Goal: Information Seeking & Learning: Learn about a topic

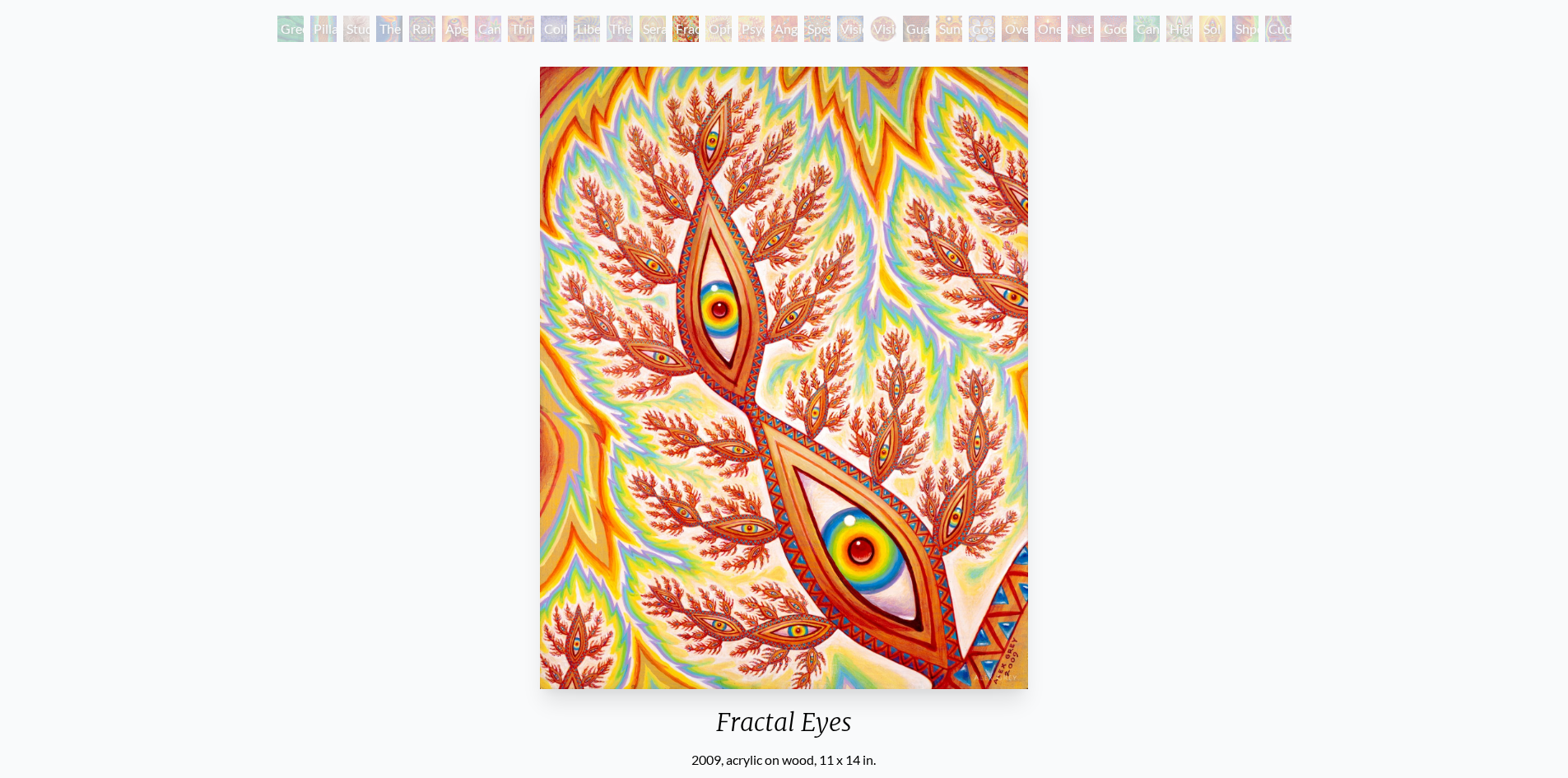
scroll to position [75, 0]
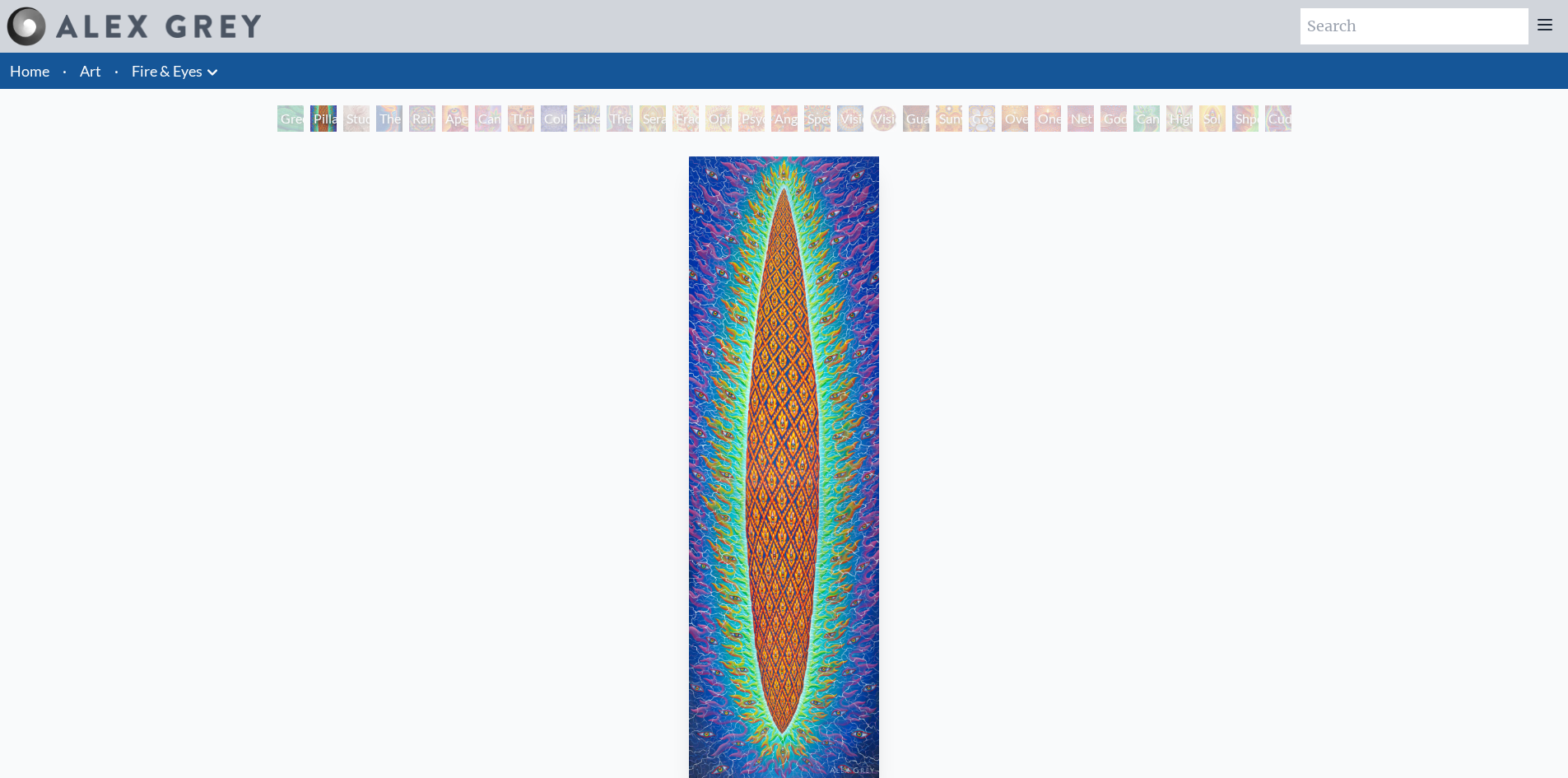
scroll to position [75, 0]
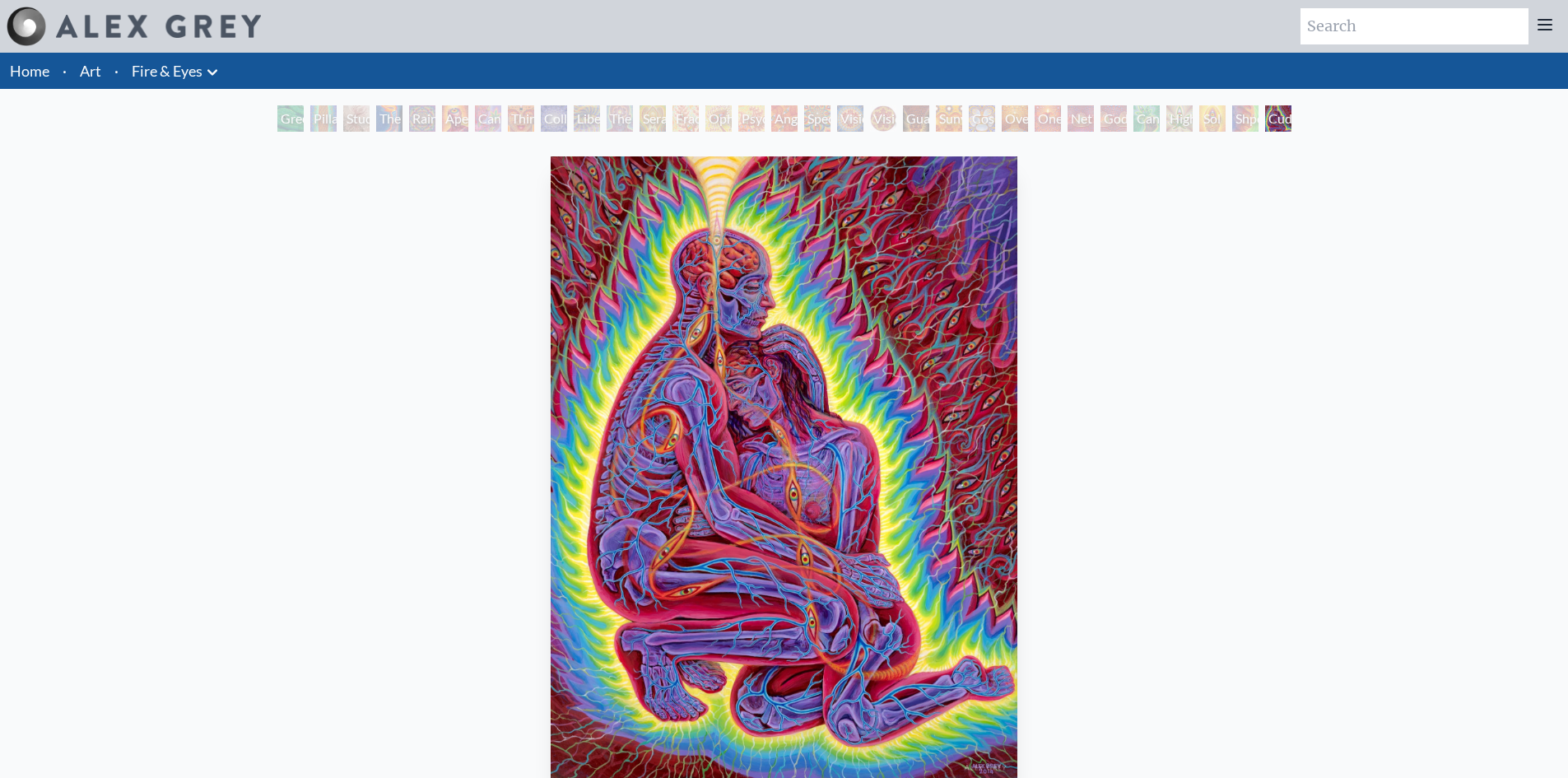
click at [189, 70] on link "Fire & Eyes" at bounding box center [166, 71] width 71 height 23
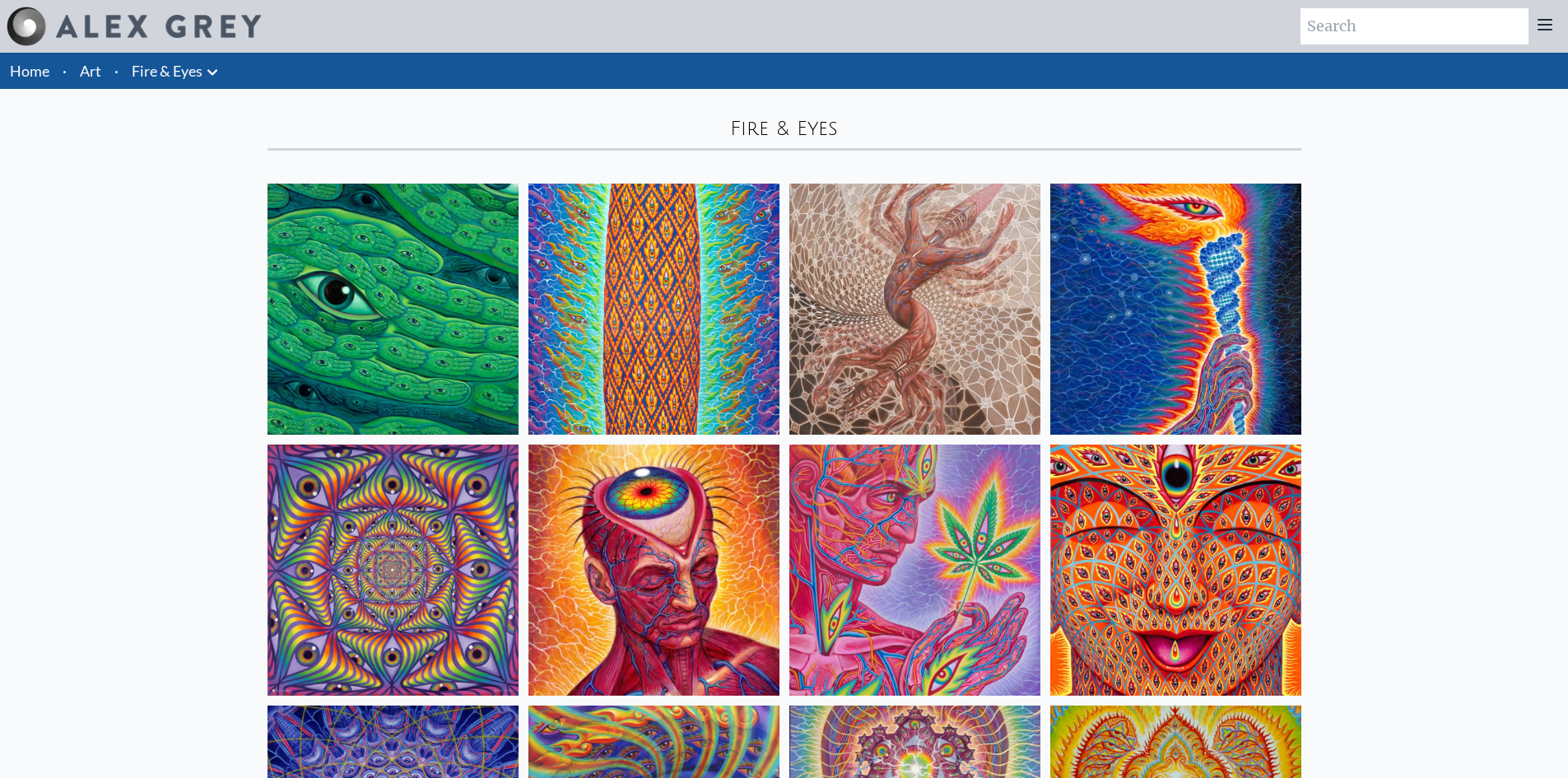
click at [89, 70] on link "Art" at bounding box center [91, 71] width 22 height 23
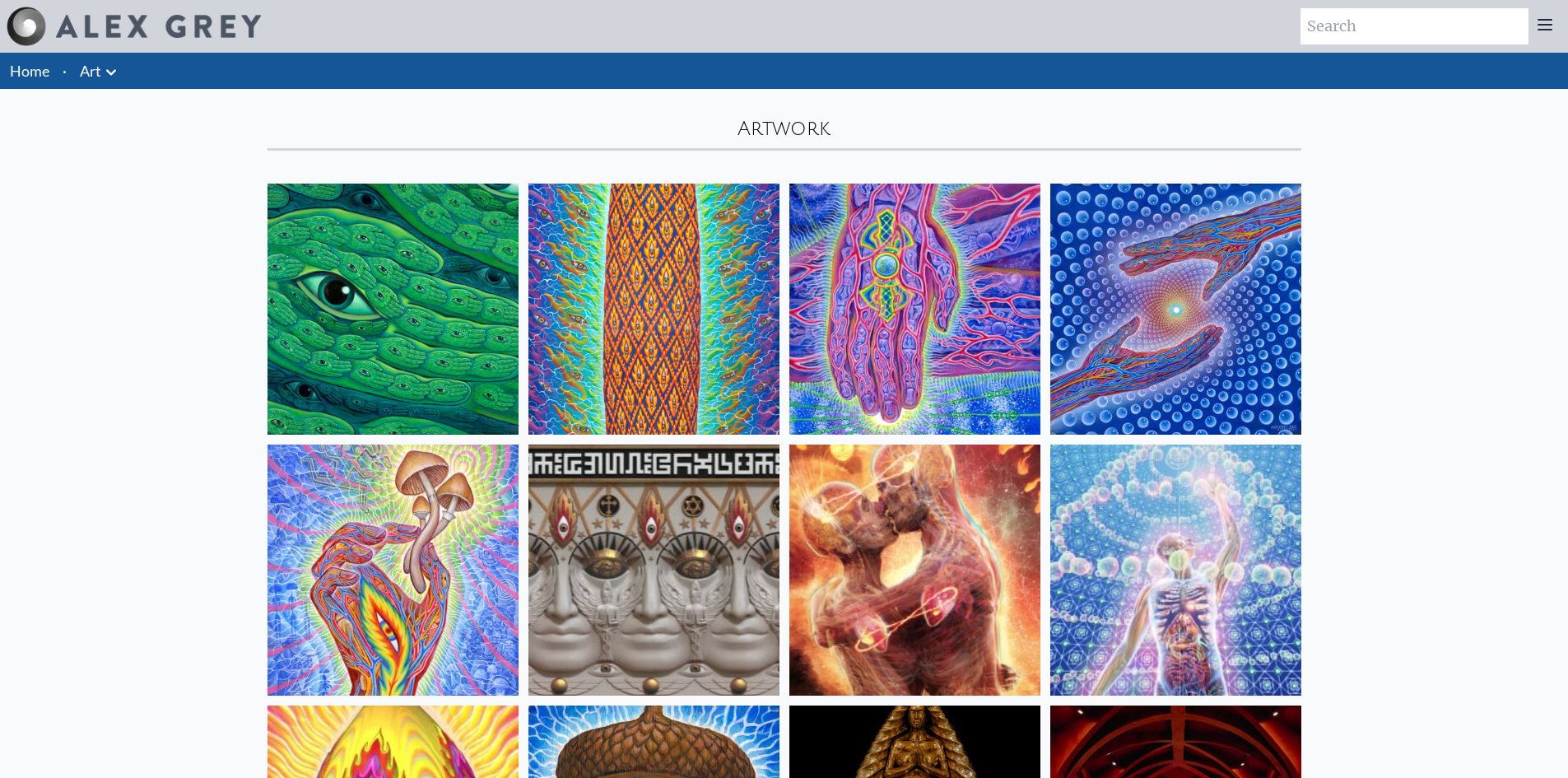
click at [34, 71] on link "Home" at bounding box center [30, 71] width 40 height 18
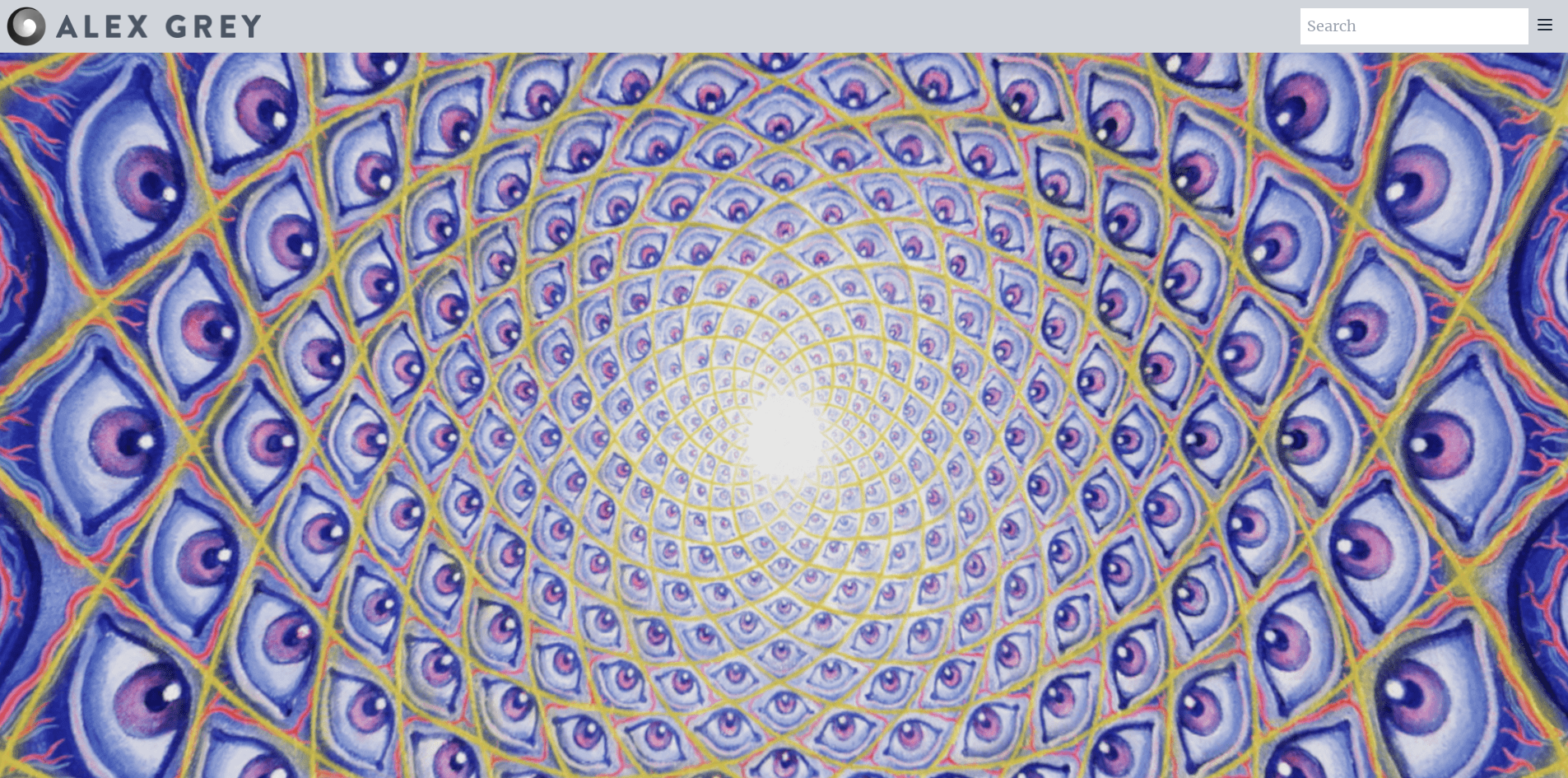
click at [1543, 27] on icon at bounding box center [1546, 25] width 20 height 20
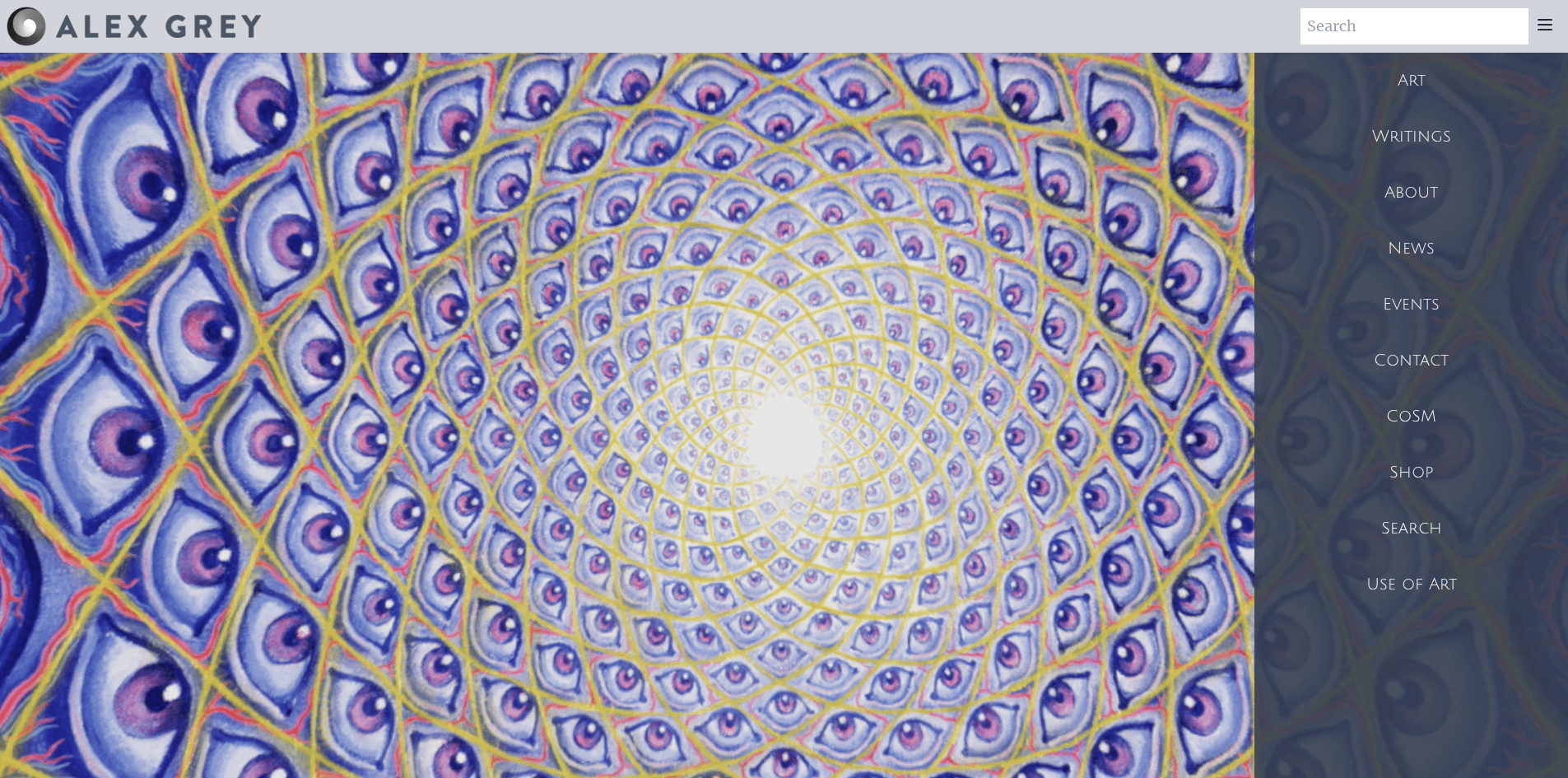
click at [1407, 195] on div "About" at bounding box center [1411, 192] width 313 height 56
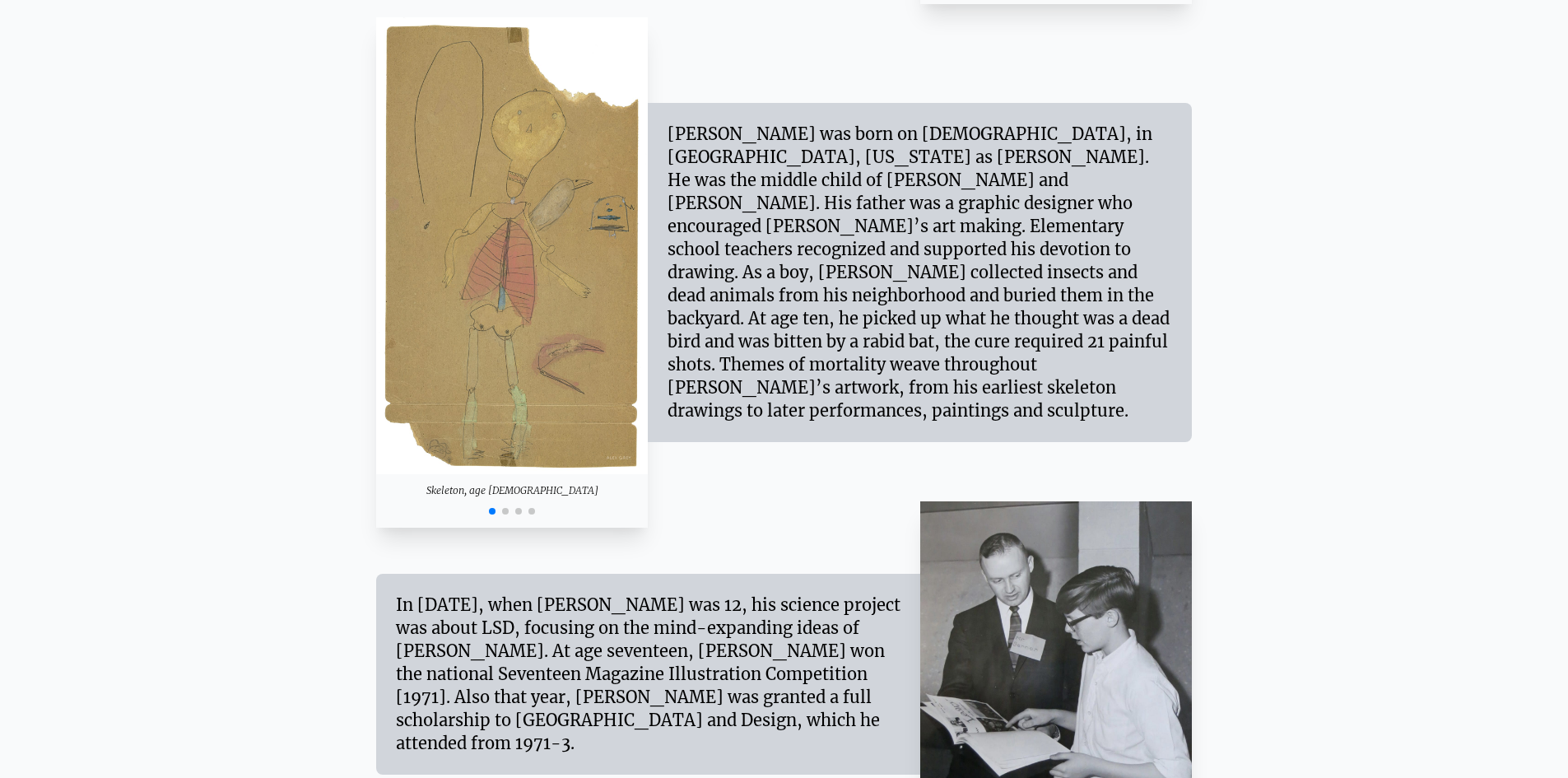
scroll to position [1563, 0]
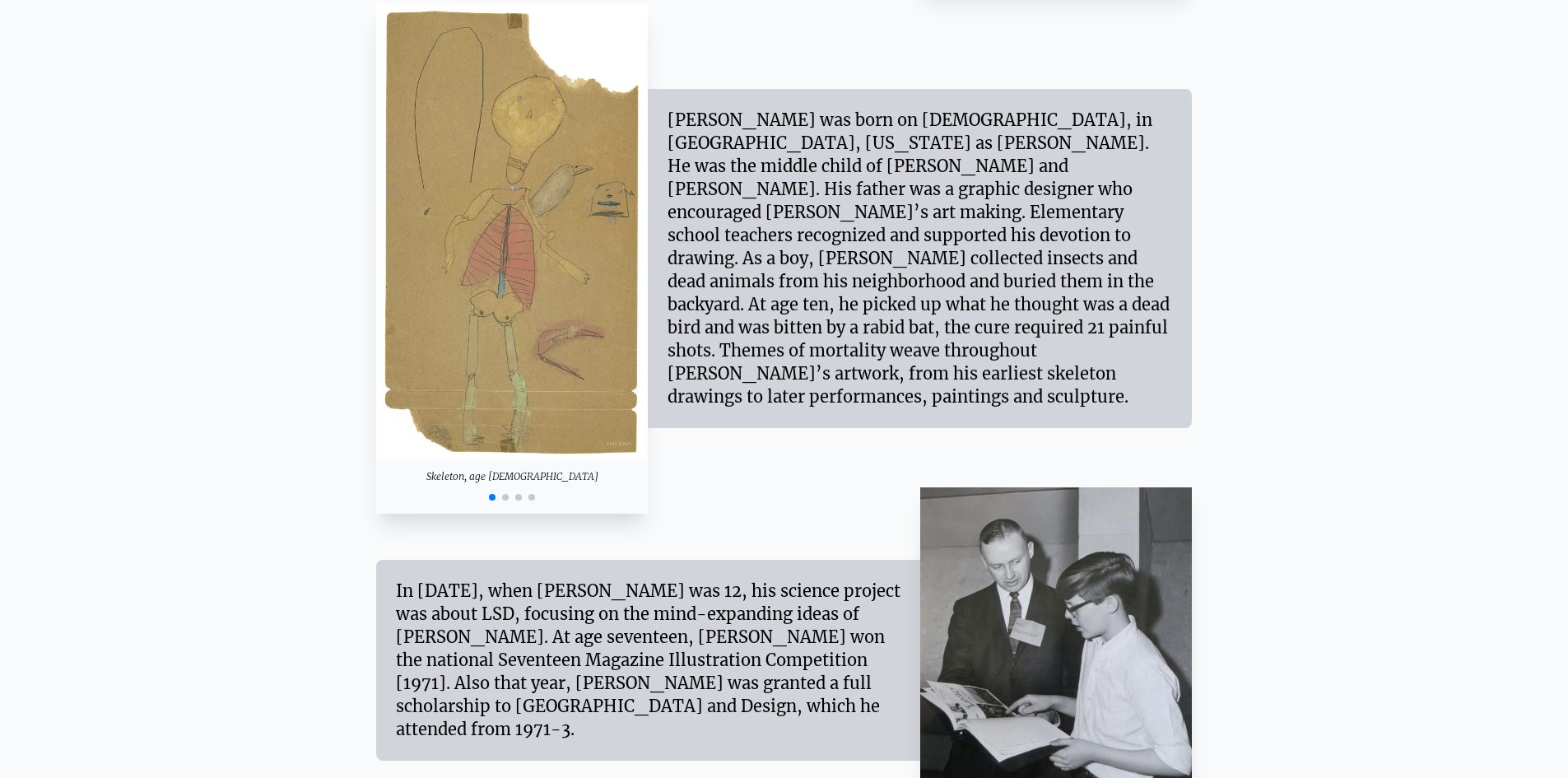
click at [507, 497] on span "Go to slide 2" at bounding box center [505, 497] width 7 height 7
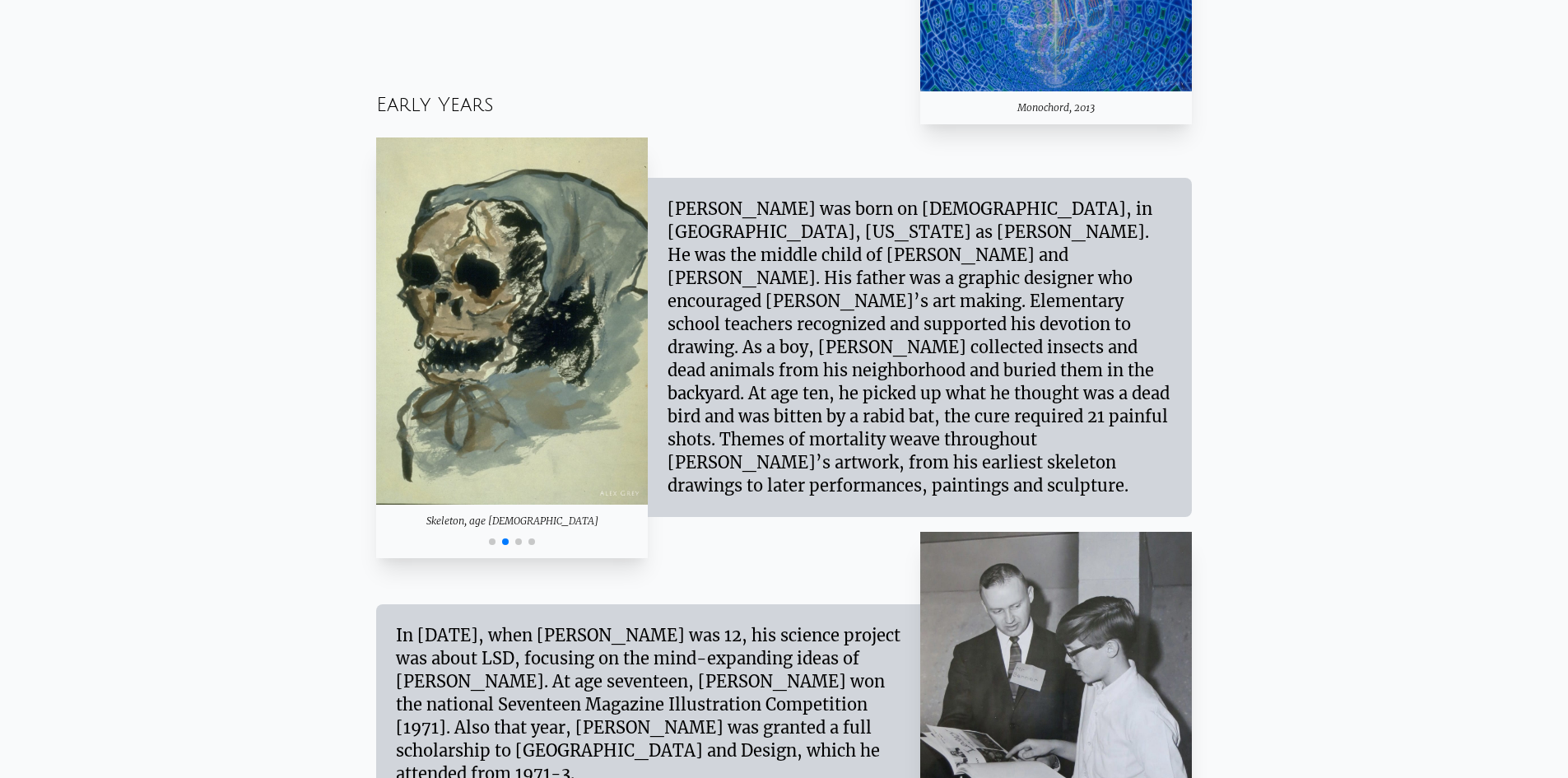
scroll to position [1399, 0]
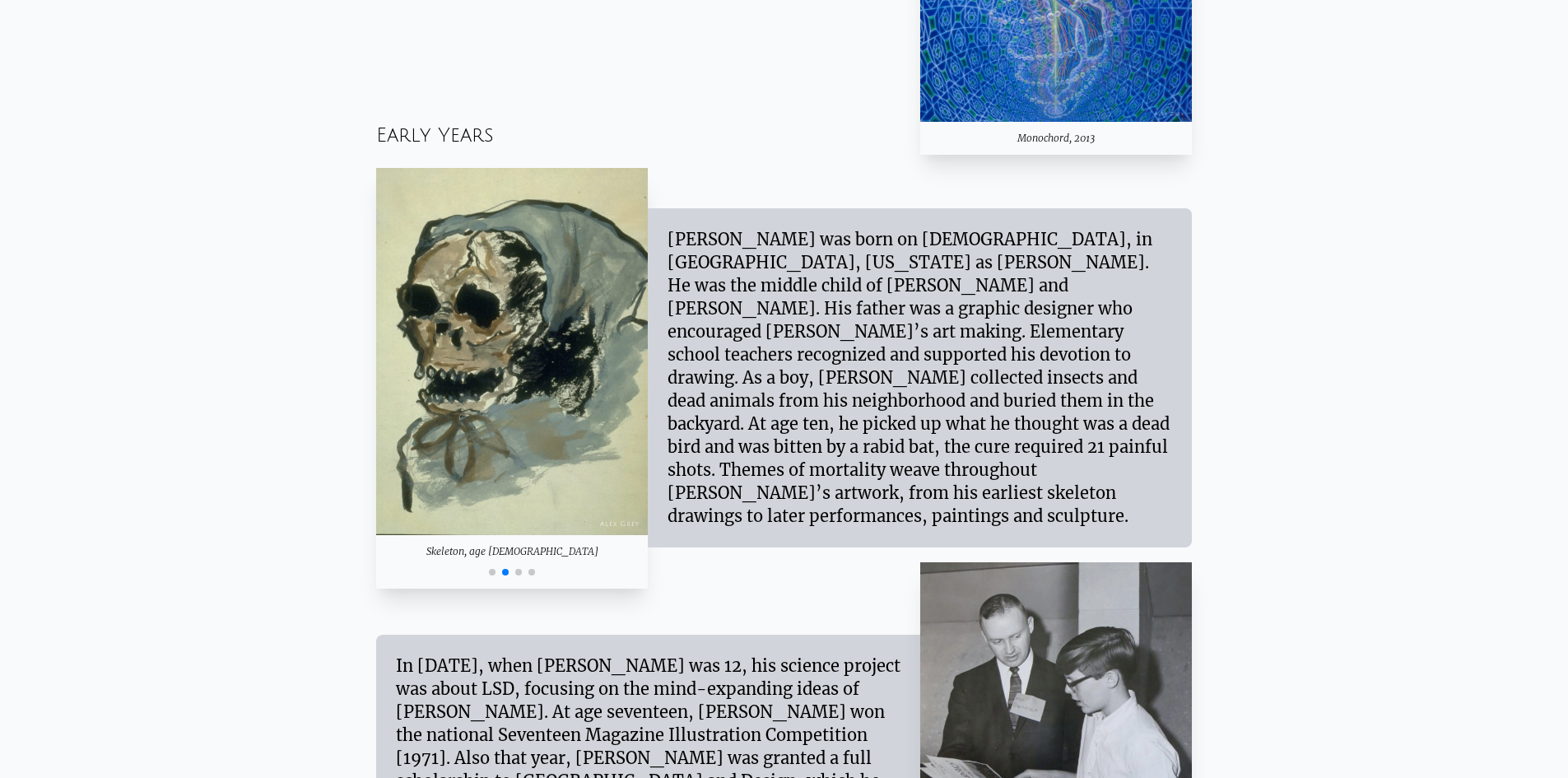
click at [517, 572] on span "Go to slide 3" at bounding box center [519, 572] width 7 height 7
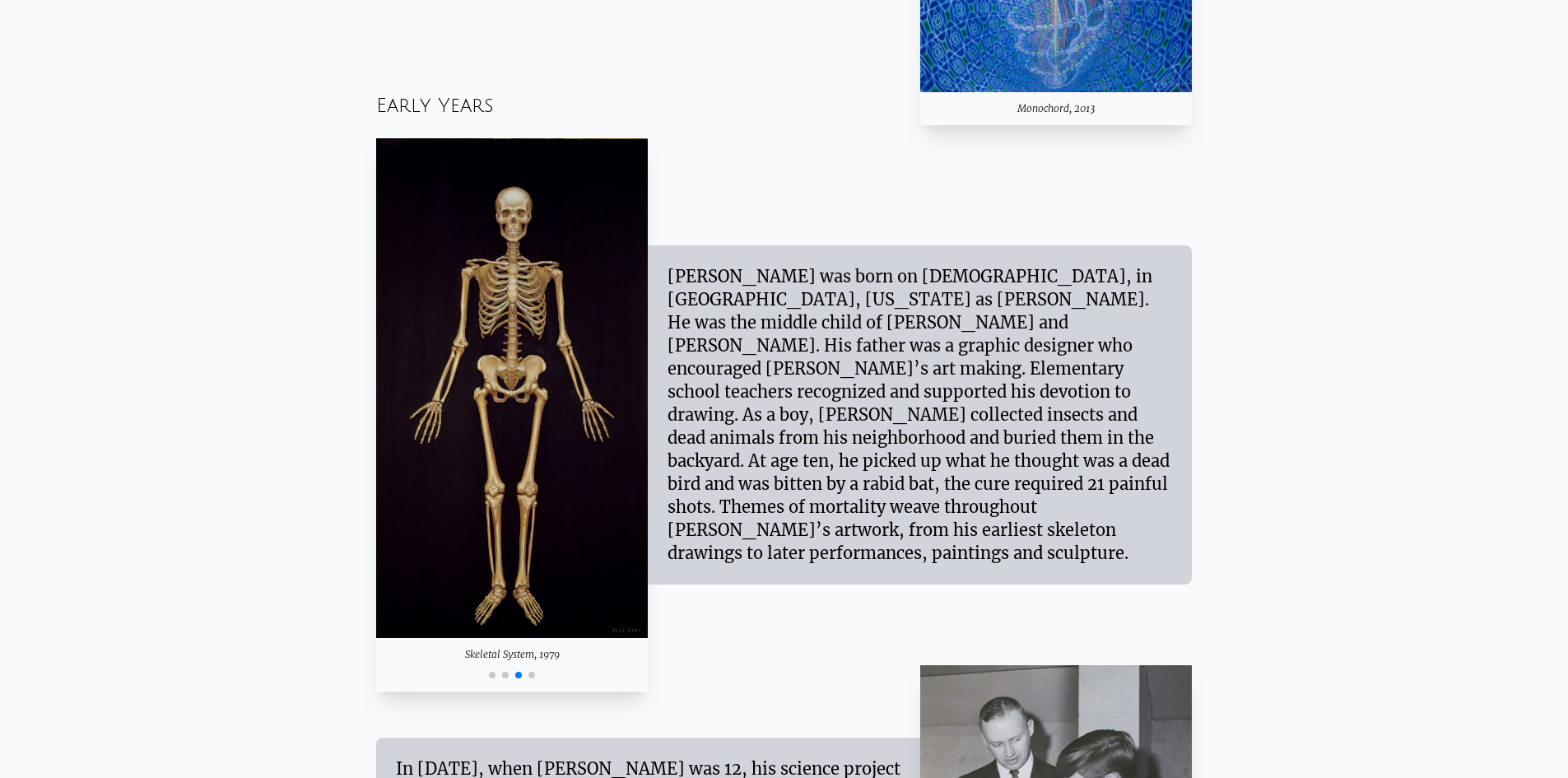
scroll to position [1481, 0]
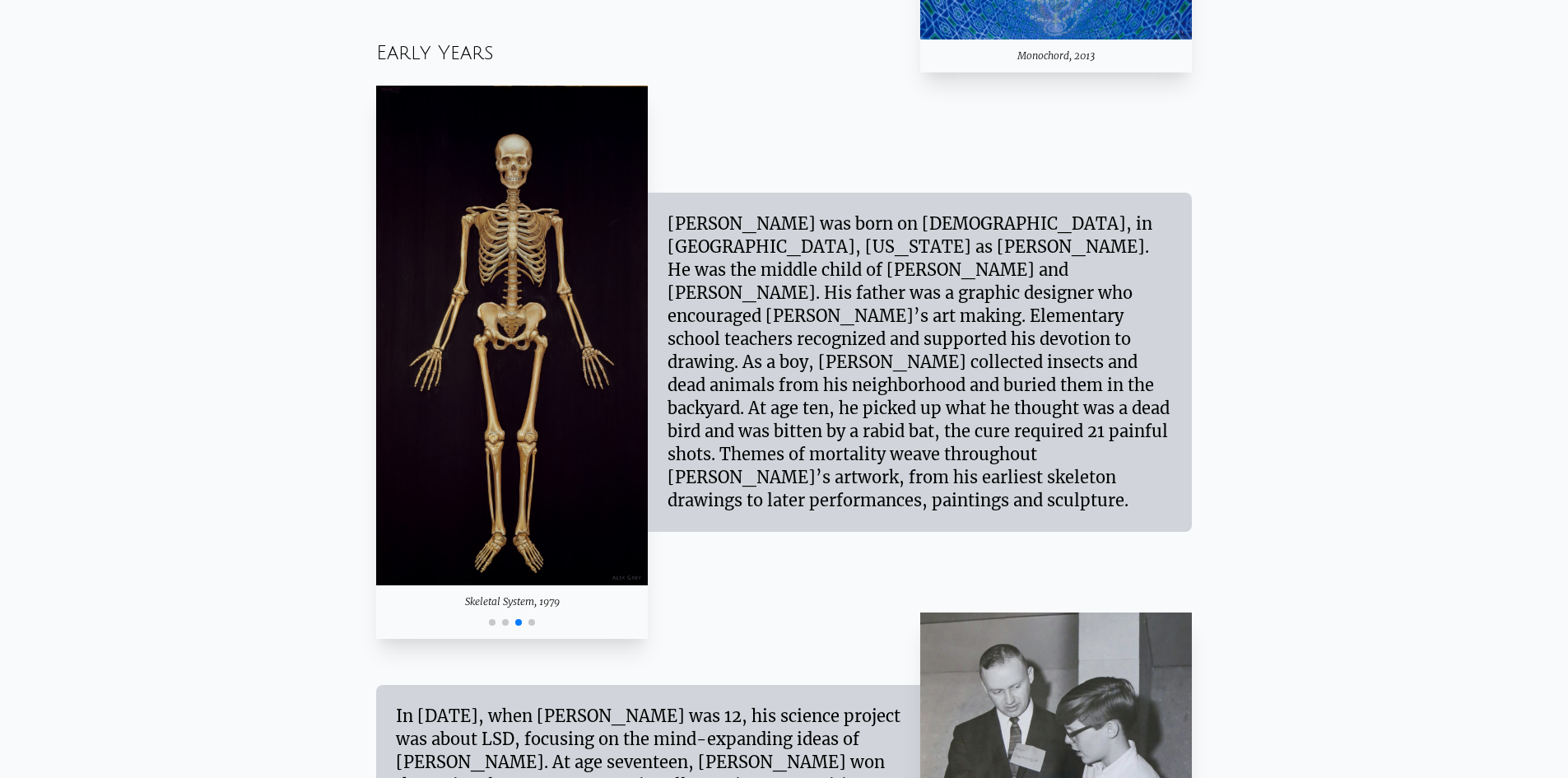
click at [533, 621] on span "Go to slide 4" at bounding box center [532, 623] width 7 height 7
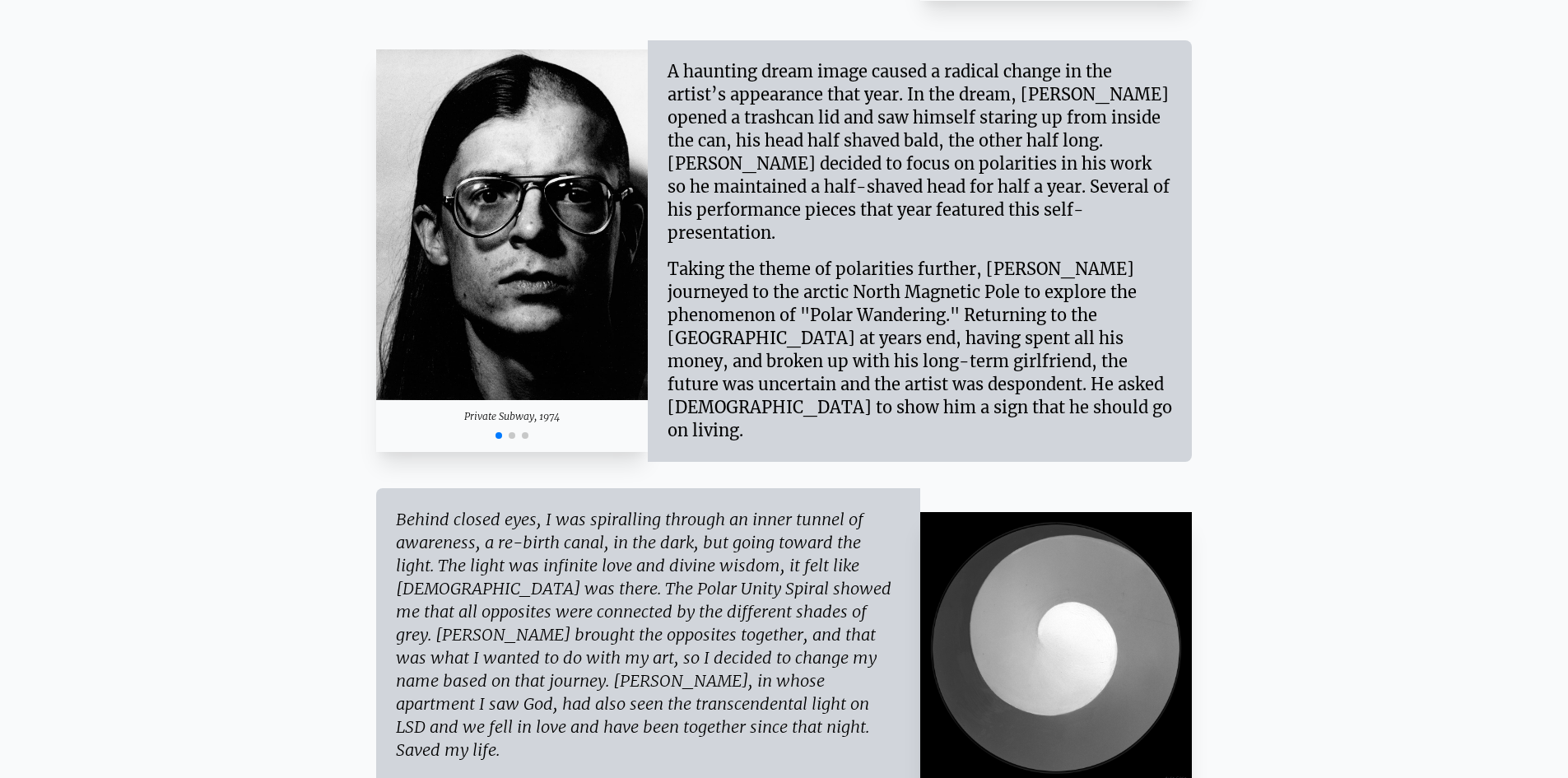
scroll to position [2305, 0]
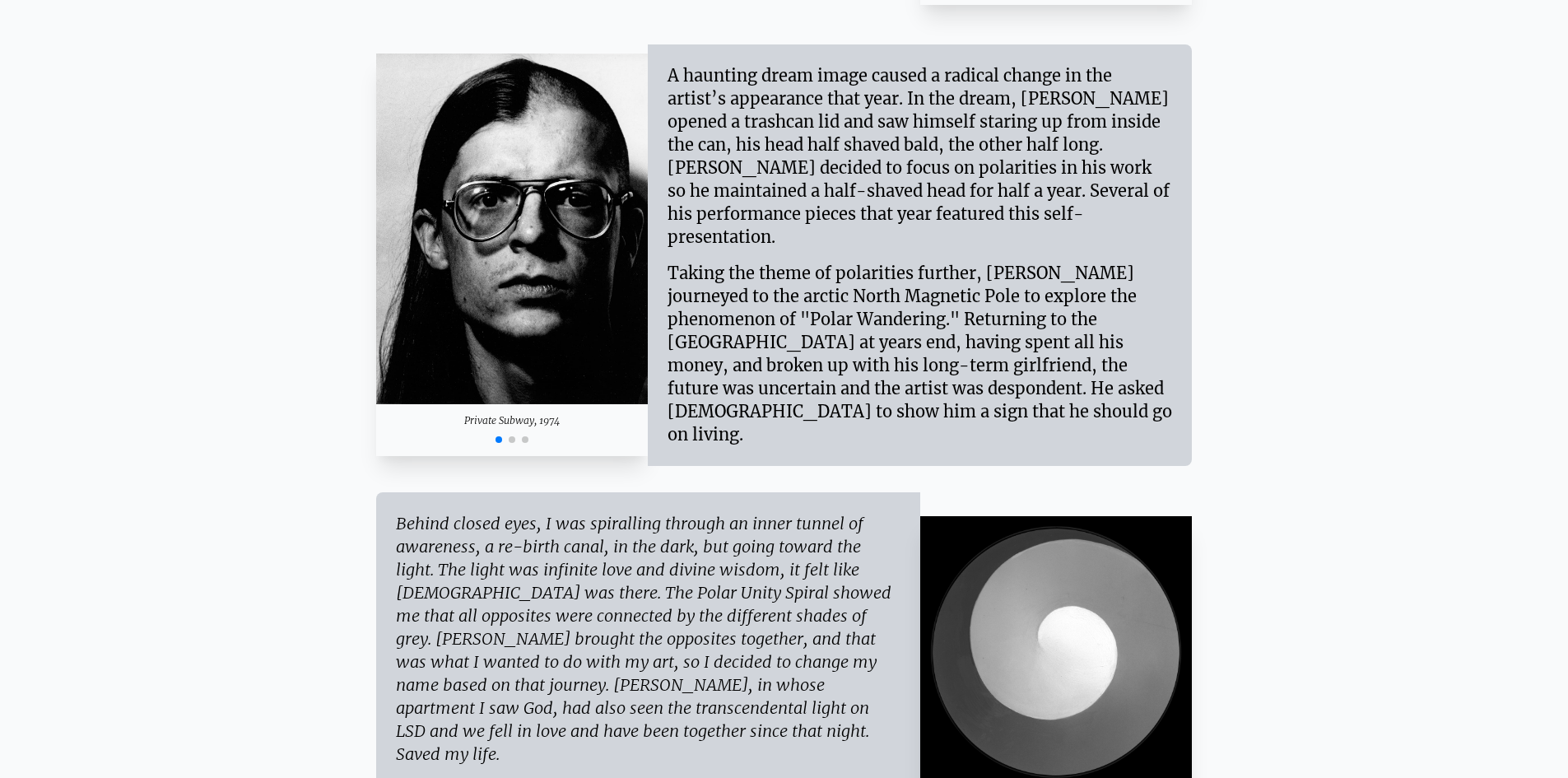
click at [510, 436] on span "Go to slide 2" at bounding box center [512, 440] width 7 height 7
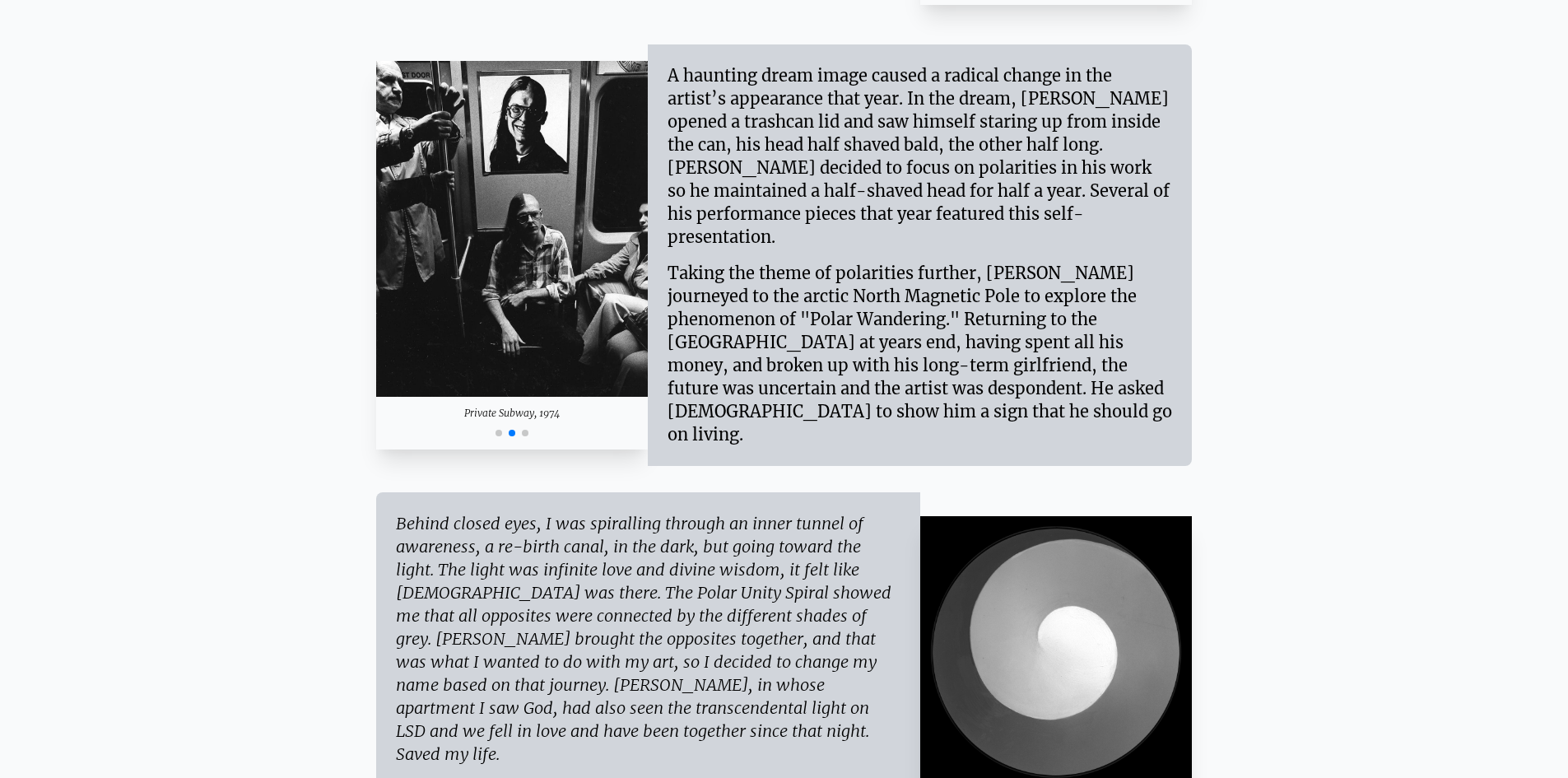
click at [526, 430] on span "Go to slide 3" at bounding box center [525, 433] width 7 height 7
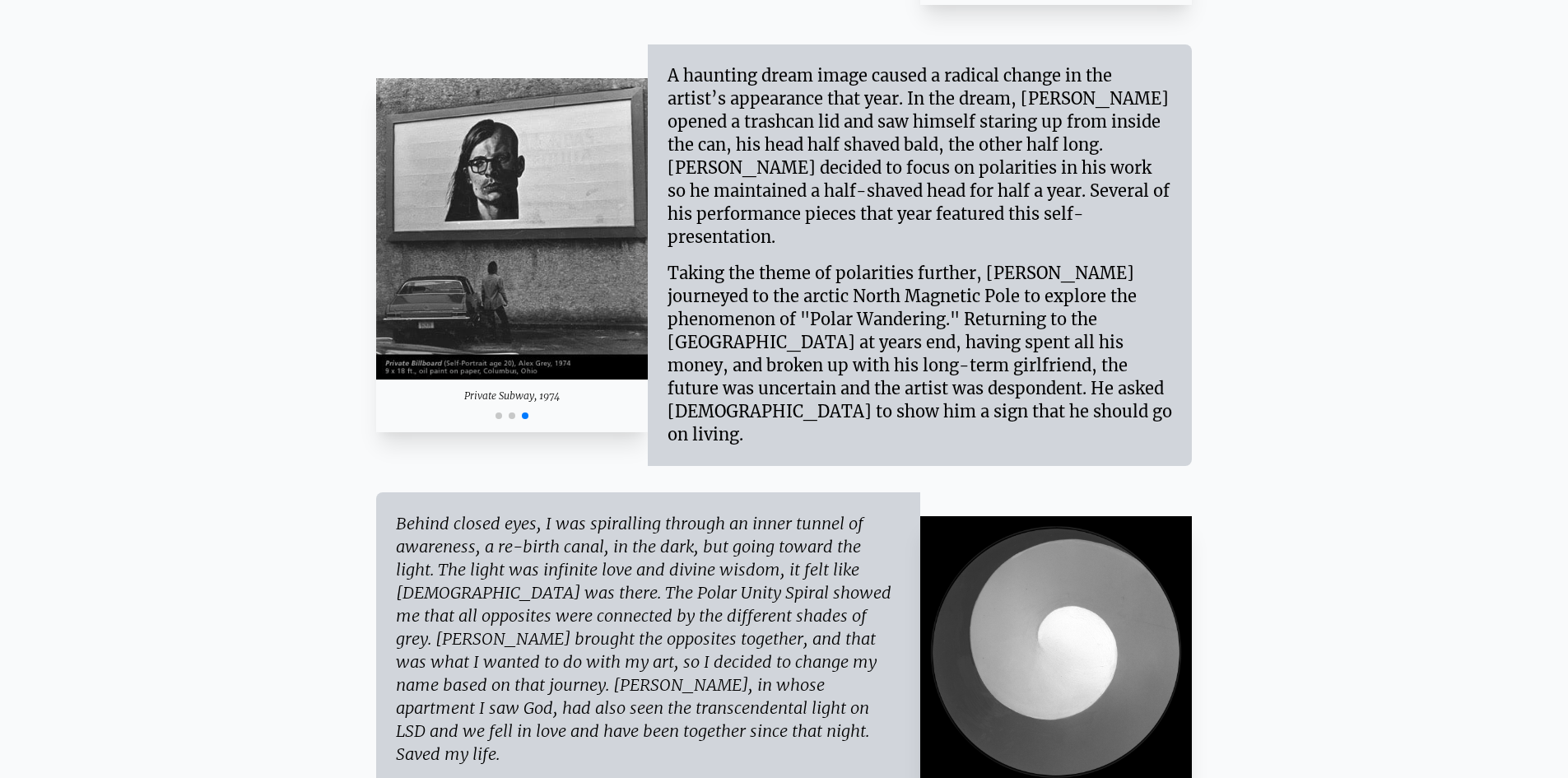
drag, startPoint x: 526, startPoint y: 416, endPoint x: 264, endPoint y: 376, distance: 265.0
click at [507, 404] on div at bounding box center [513, 414] width 273 height 20
click at [511, 412] on span "Go to slide 2" at bounding box center [512, 416] width 7 height 7
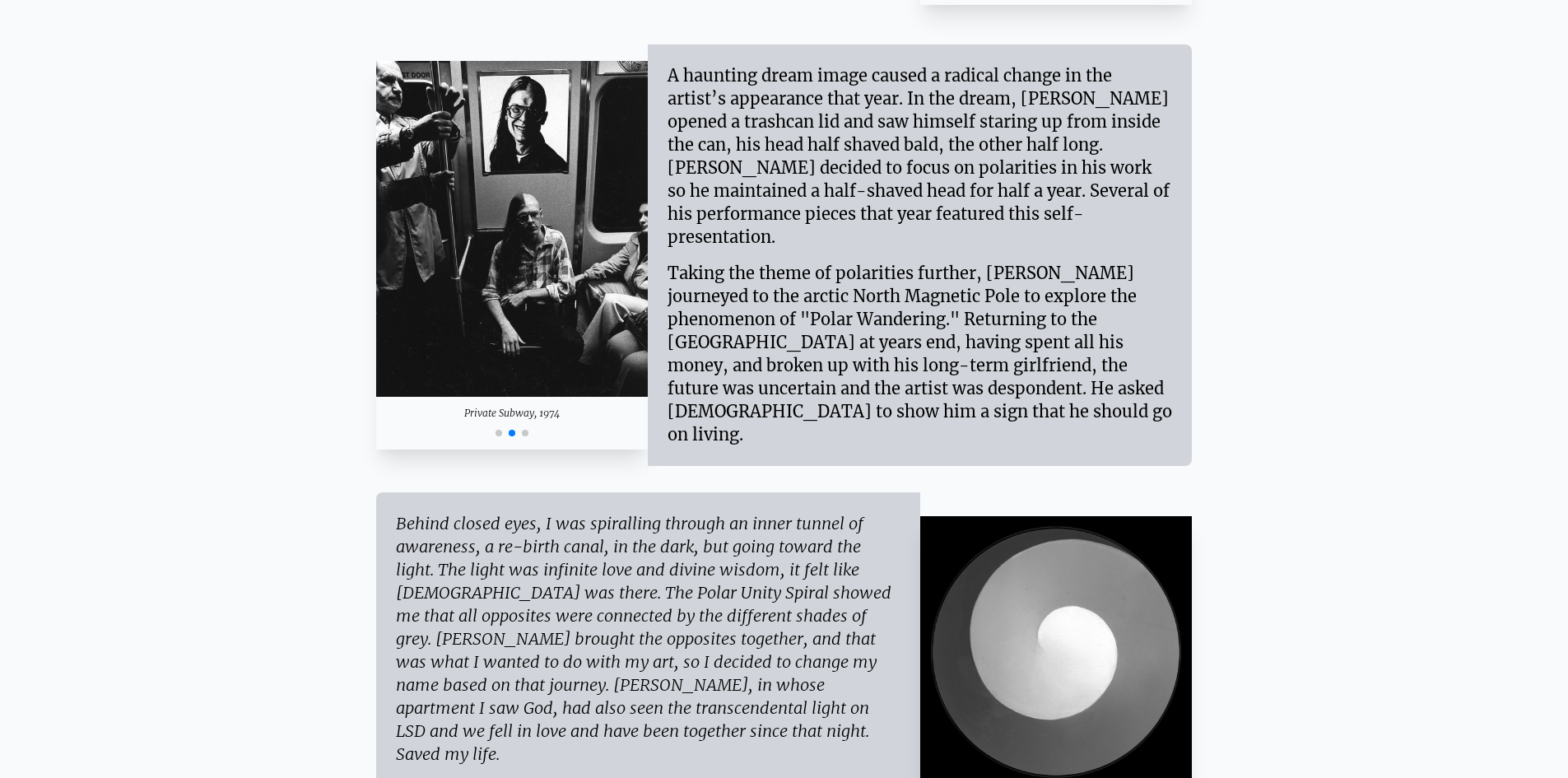
click at [497, 430] on span "Go to slide 1" at bounding box center [499, 433] width 7 height 7
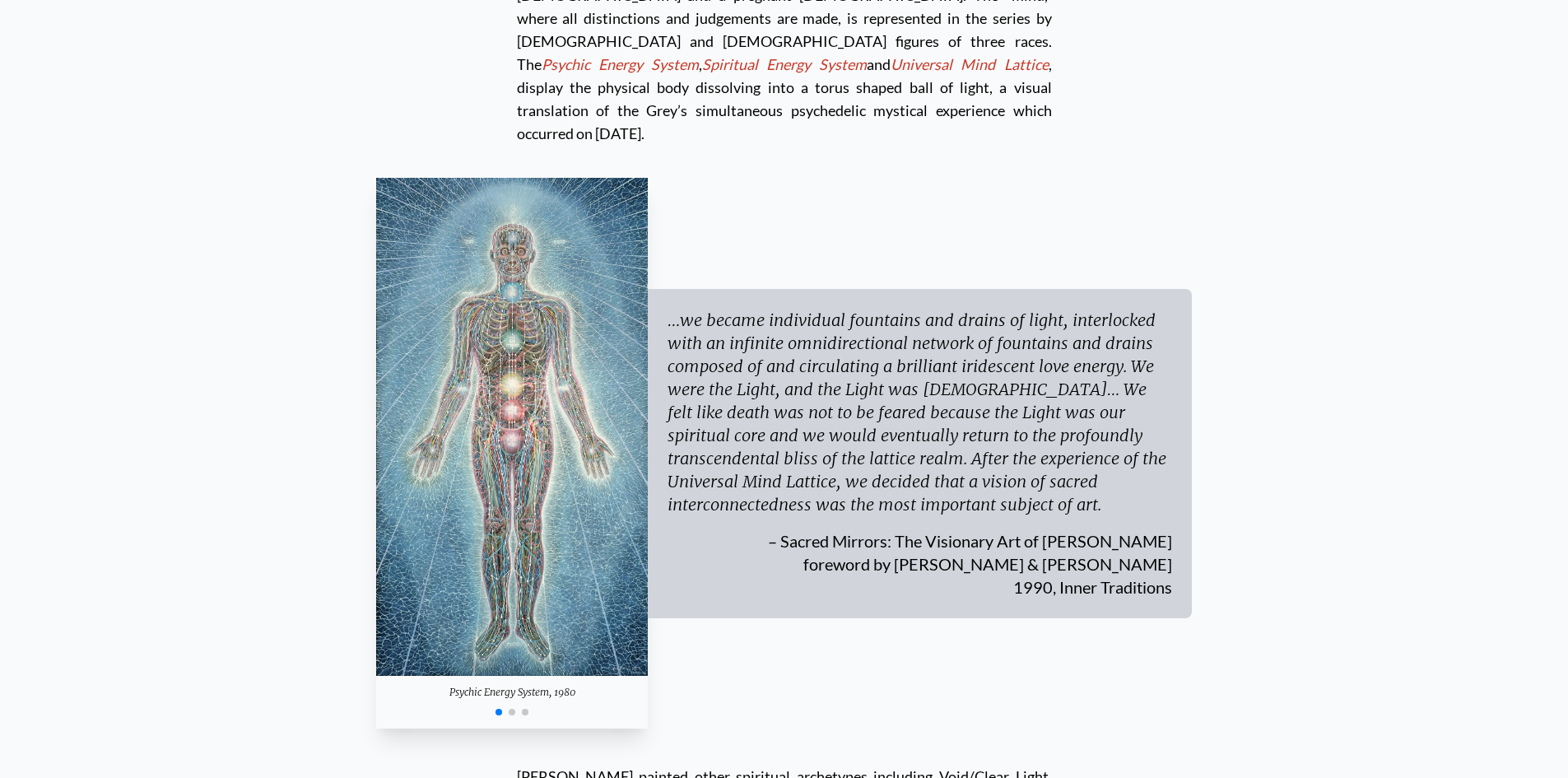
scroll to position [4857, 0]
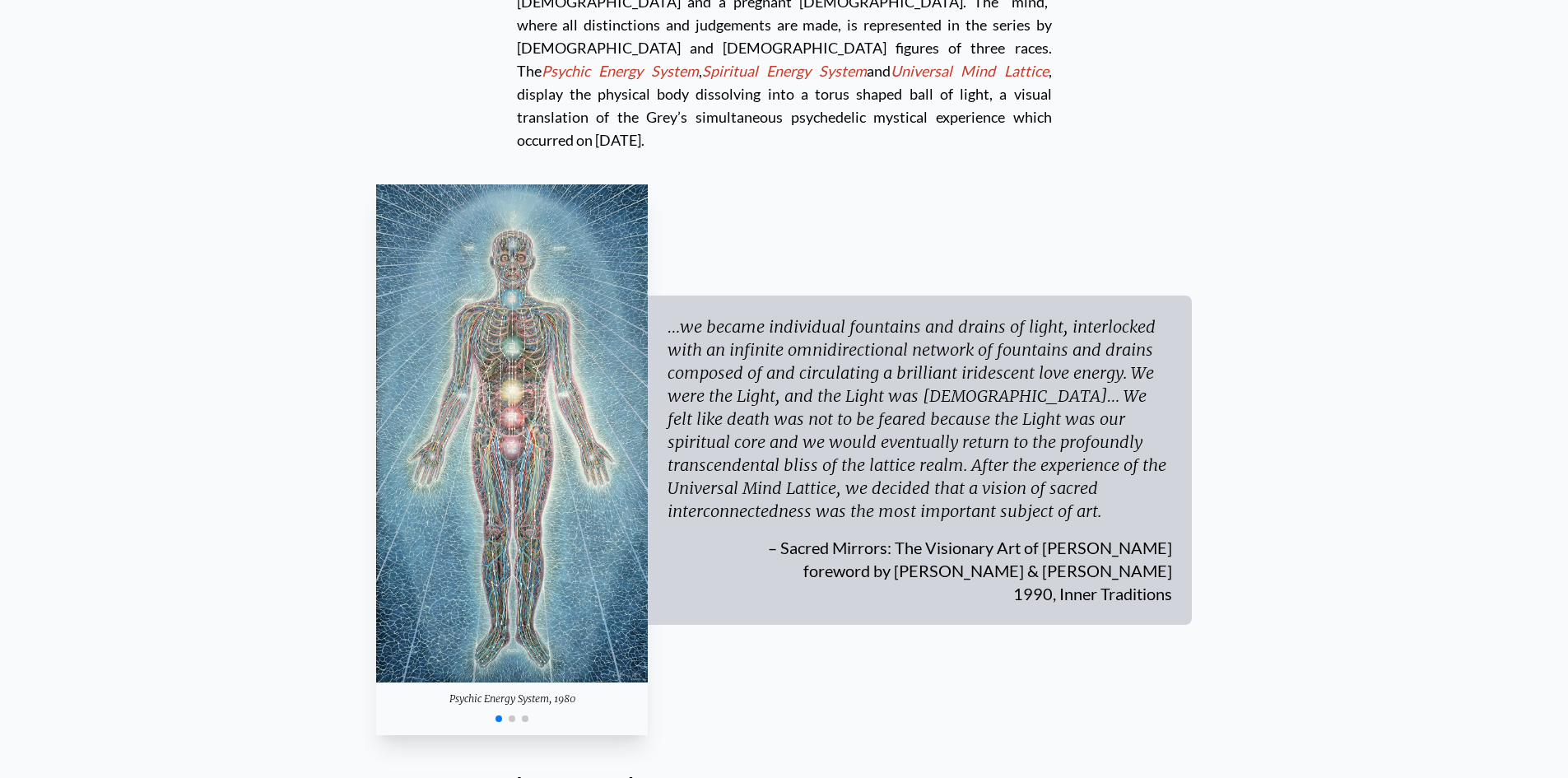
click at [513, 716] on span "Go to slide 2" at bounding box center [512, 719] width 7 height 7
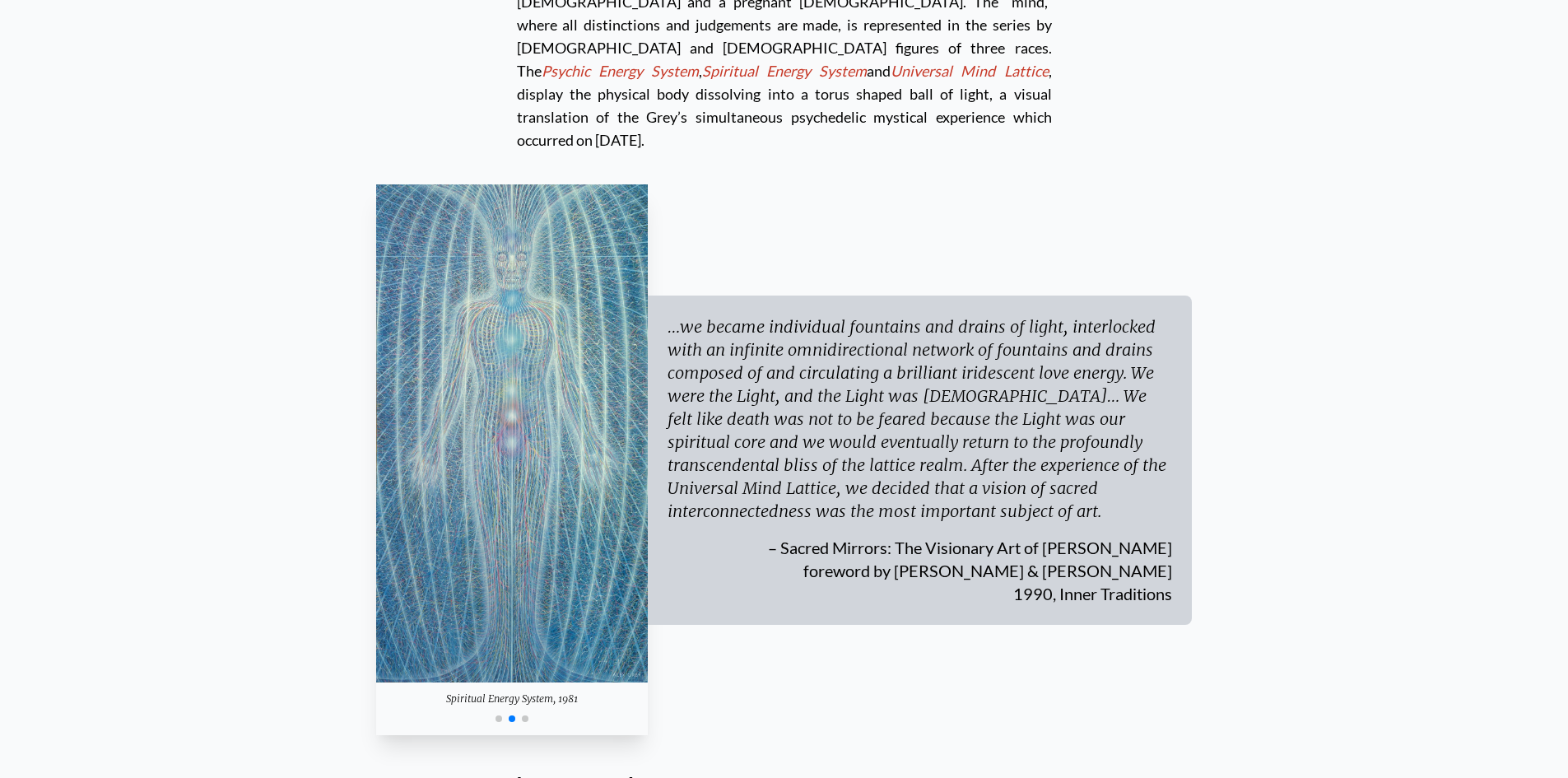
click at [525, 716] on span "Go to slide 3" at bounding box center [525, 719] width 7 height 7
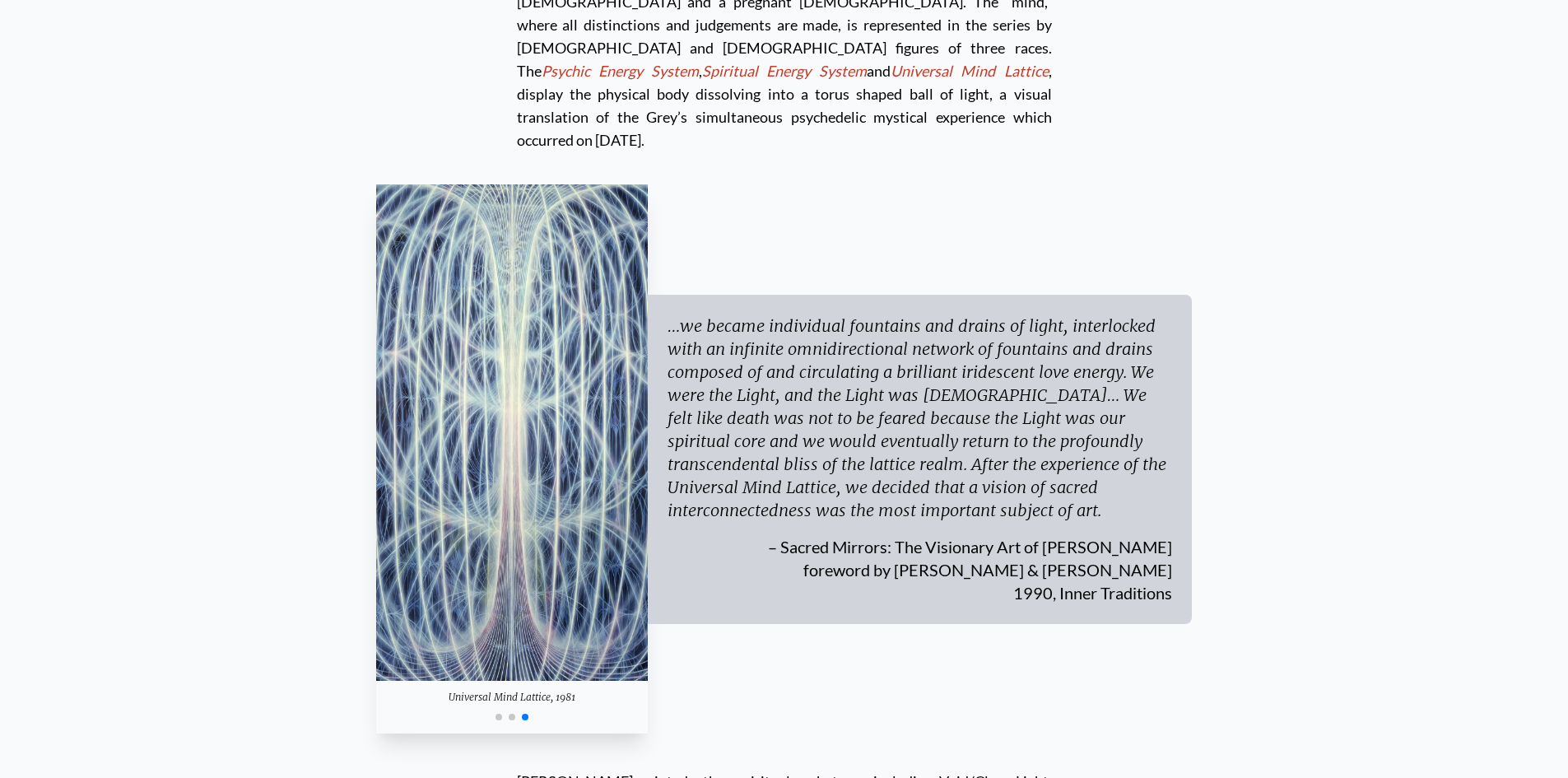
click at [511, 714] on span "Go to slide 2" at bounding box center [512, 717] width 7 height 7
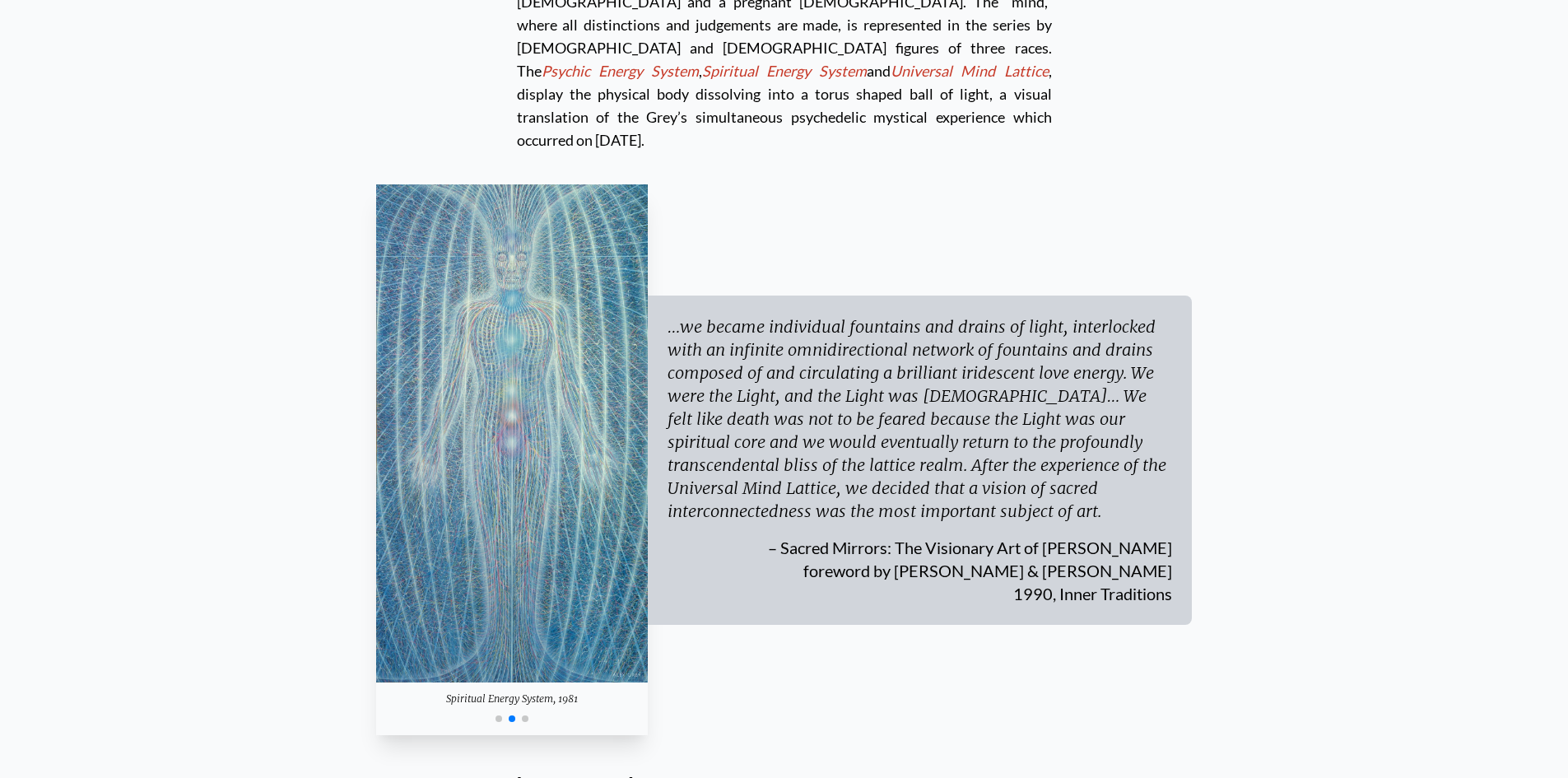
click at [498, 716] on span "Go to slide 1" at bounding box center [499, 719] width 7 height 7
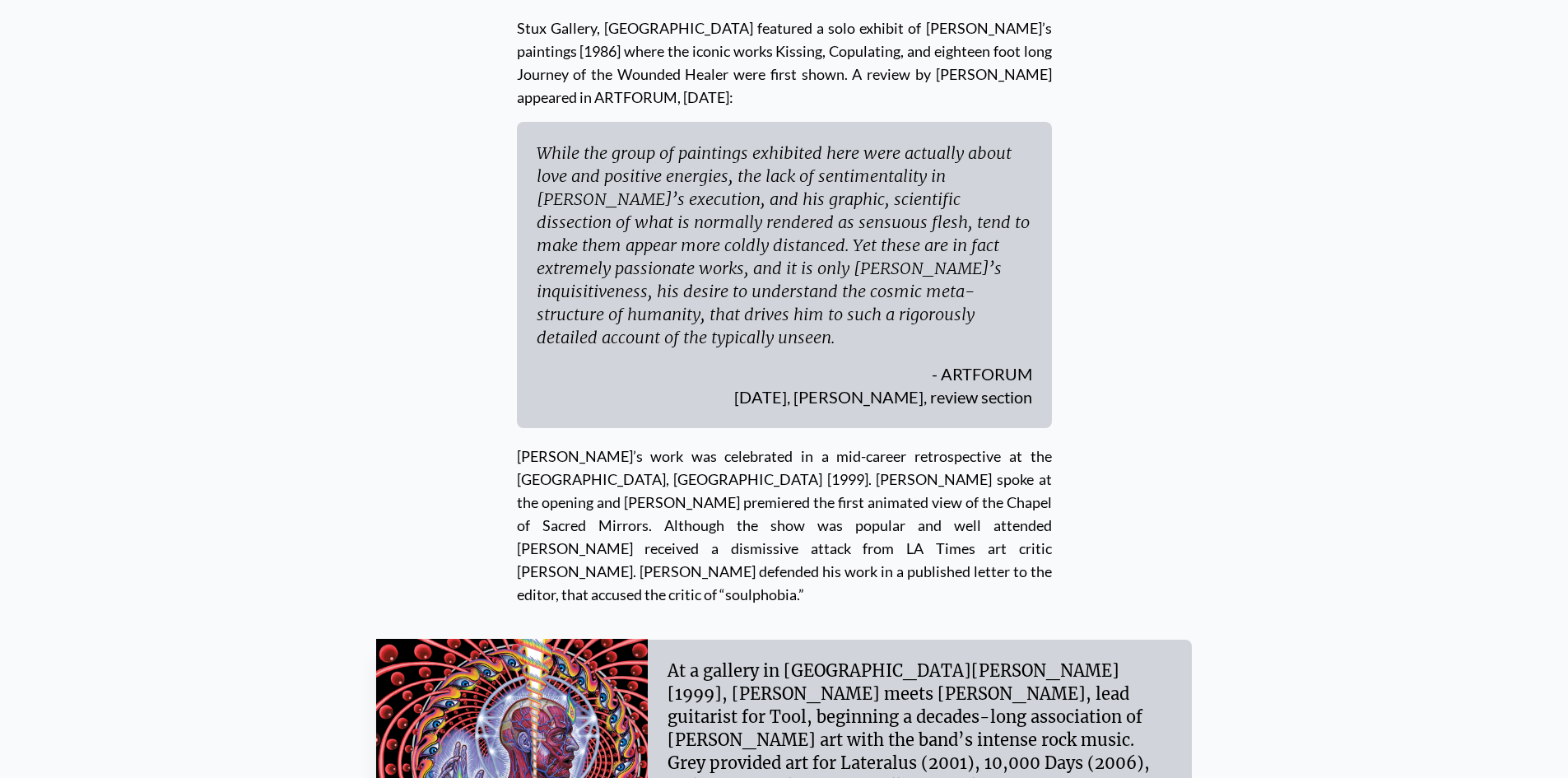
scroll to position [6420, 0]
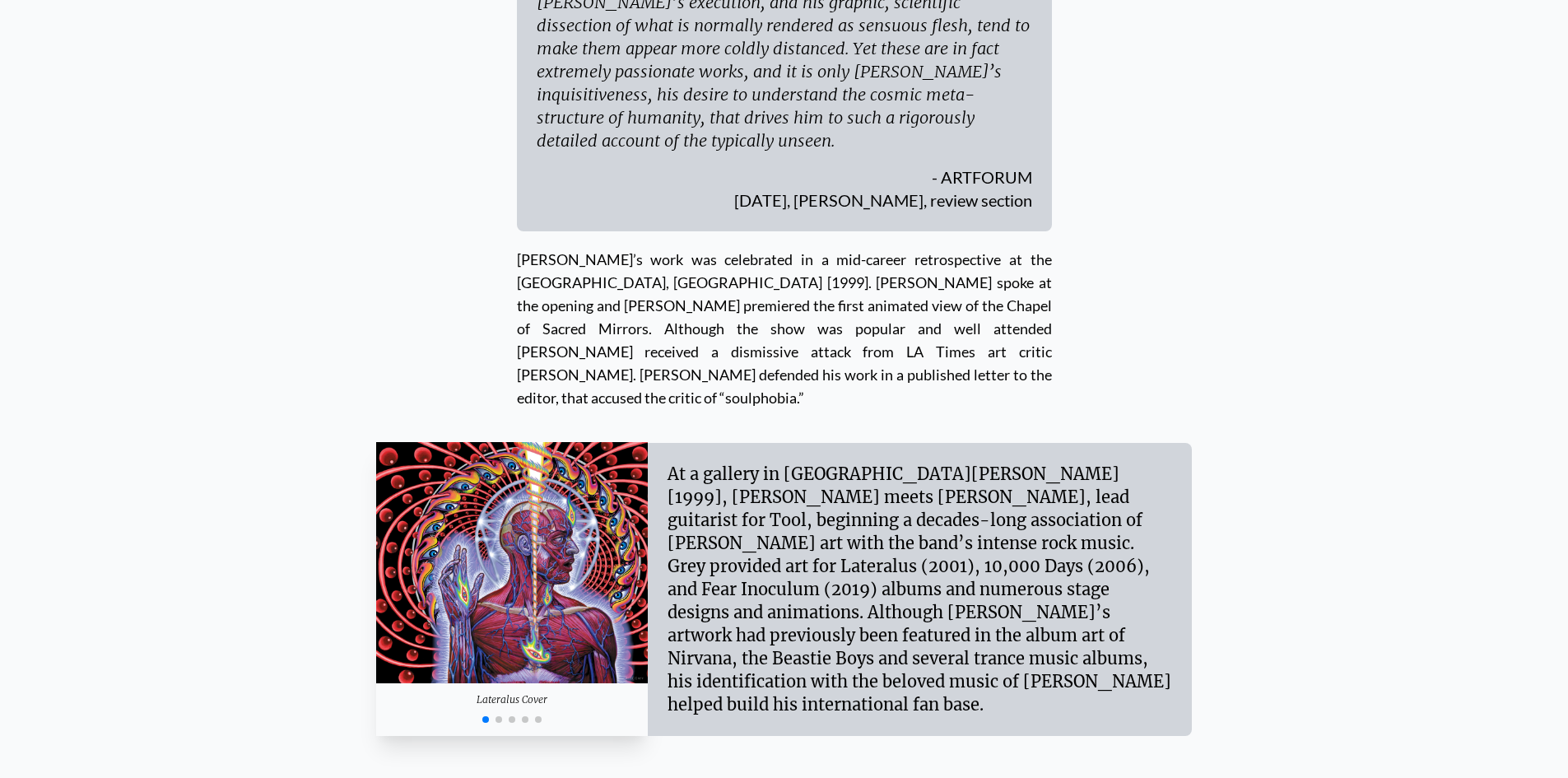
click at [499, 716] on span "Go to slide 2" at bounding box center [499, 720] width 7 height 7
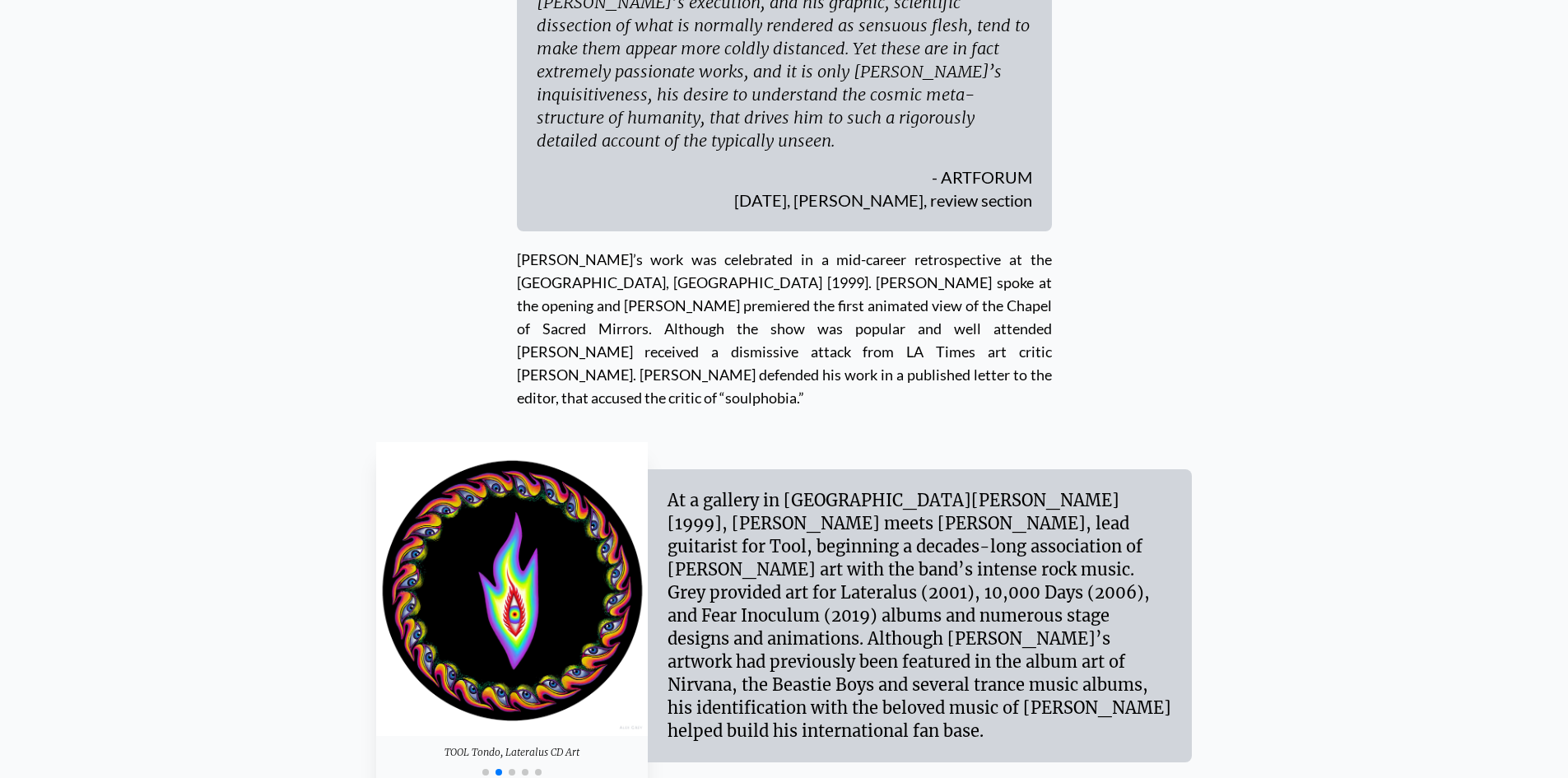
click at [512, 769] on span "Go to slide 3" at bounding box center [512, 772] width 7 height 7
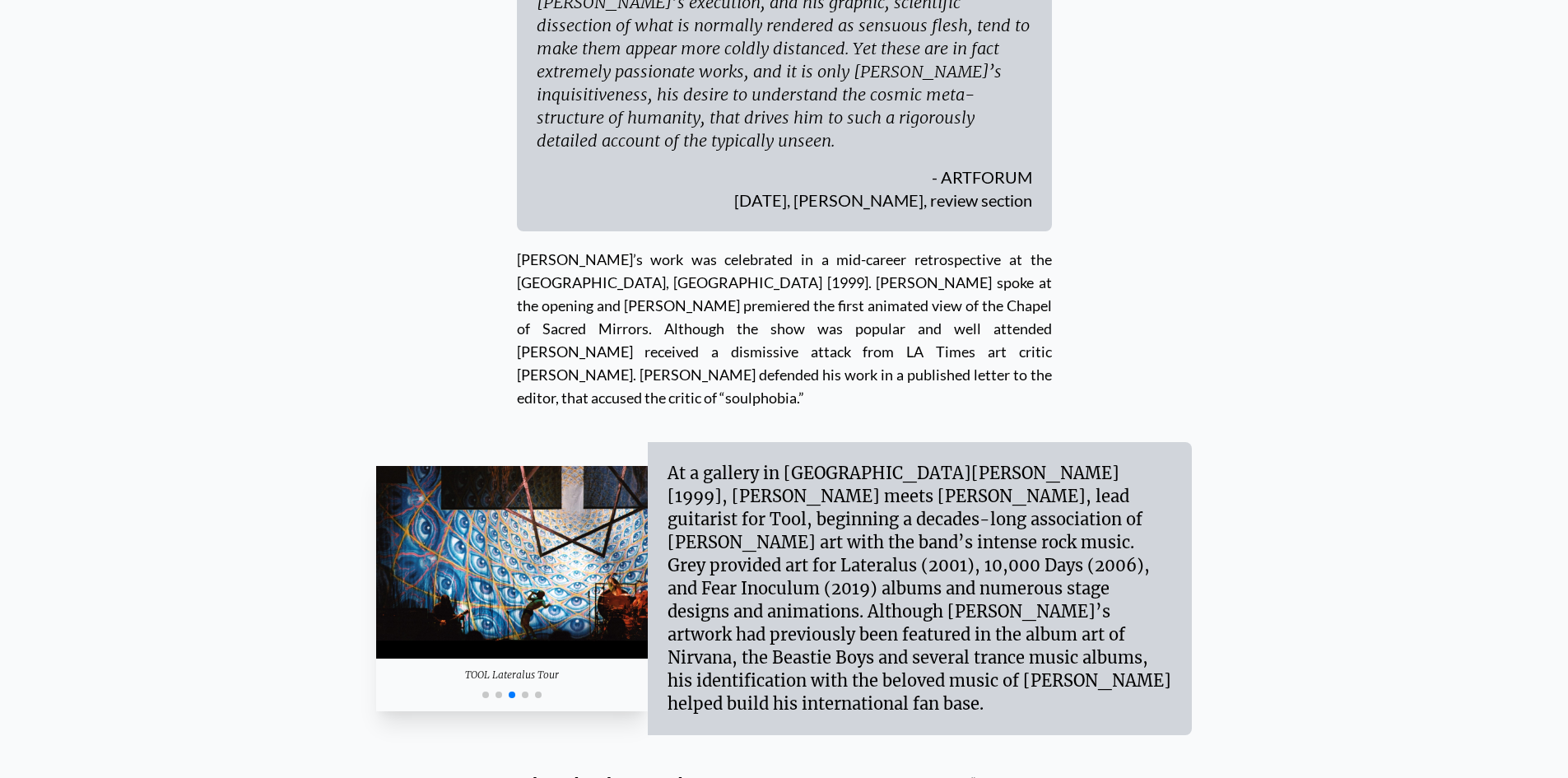
click at [526, 692] on span "Go to slide 4" at bounding box center [525, 695] width 7 height 7
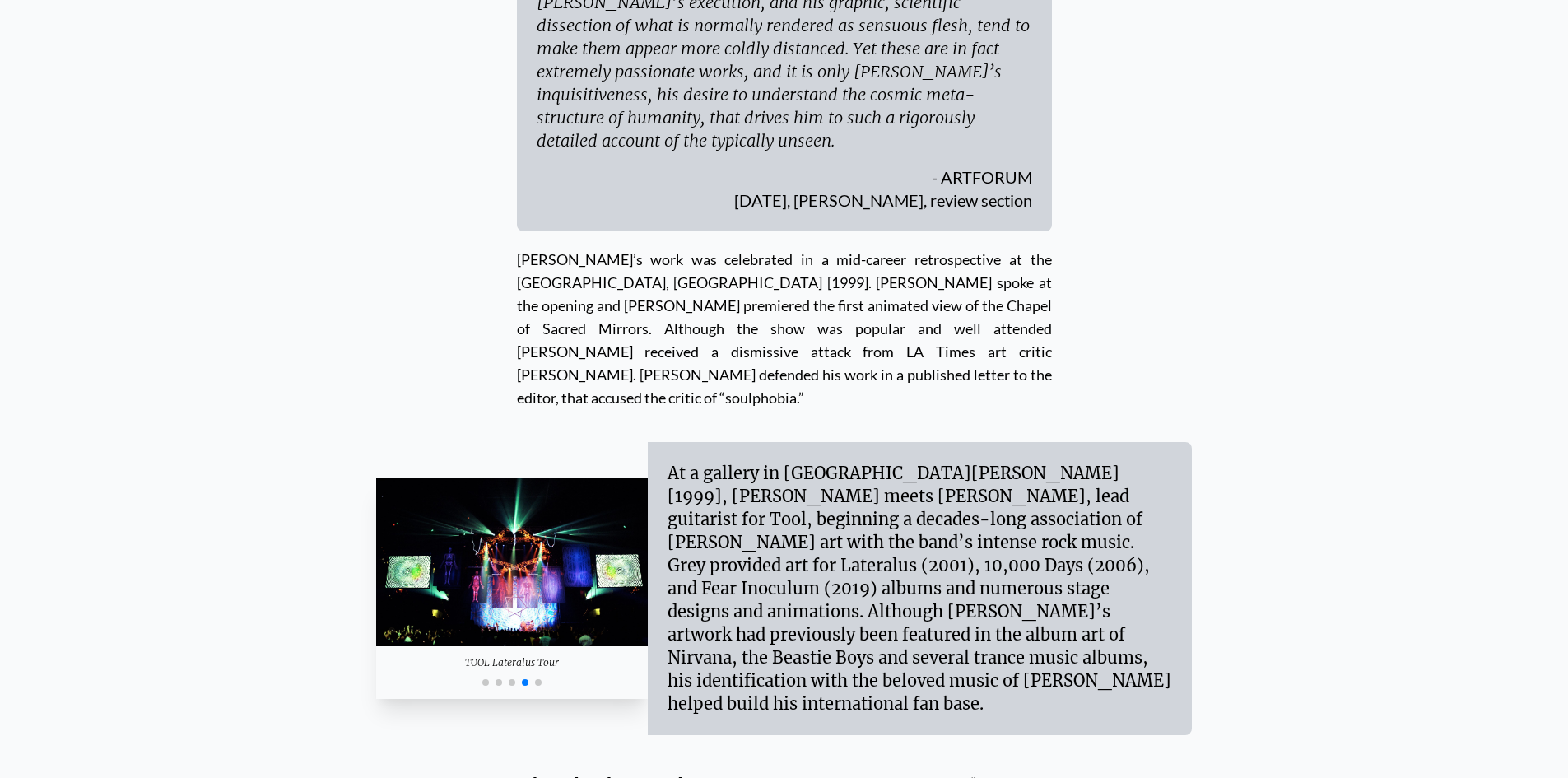
click at [540, 679] on span "Go to slide 5" at bounding box center [539, 682] width 7 height 7
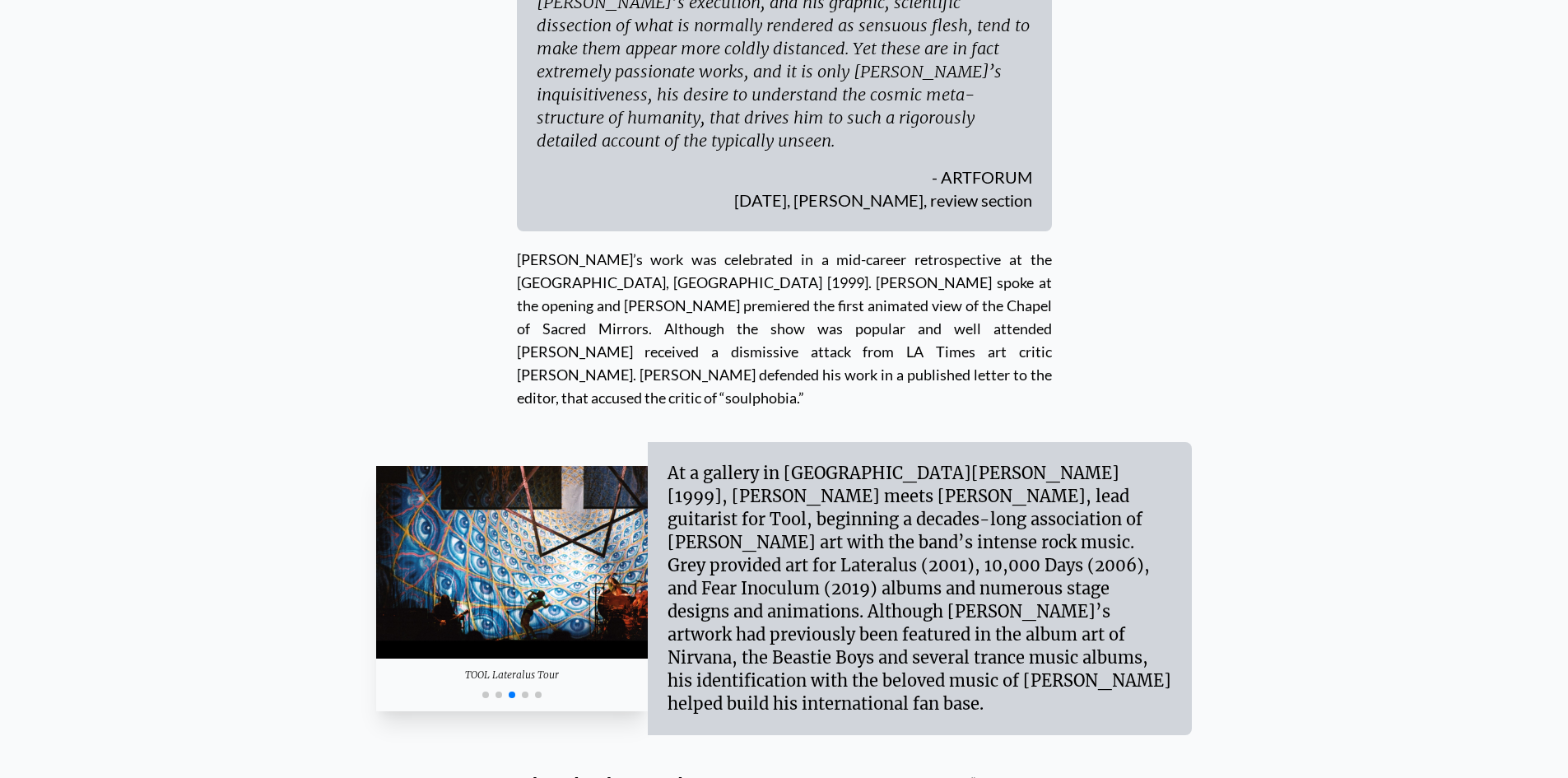
click at [486, 692] on span "Go to slide 1" at bounding box center [486, 695] width 7 height 7
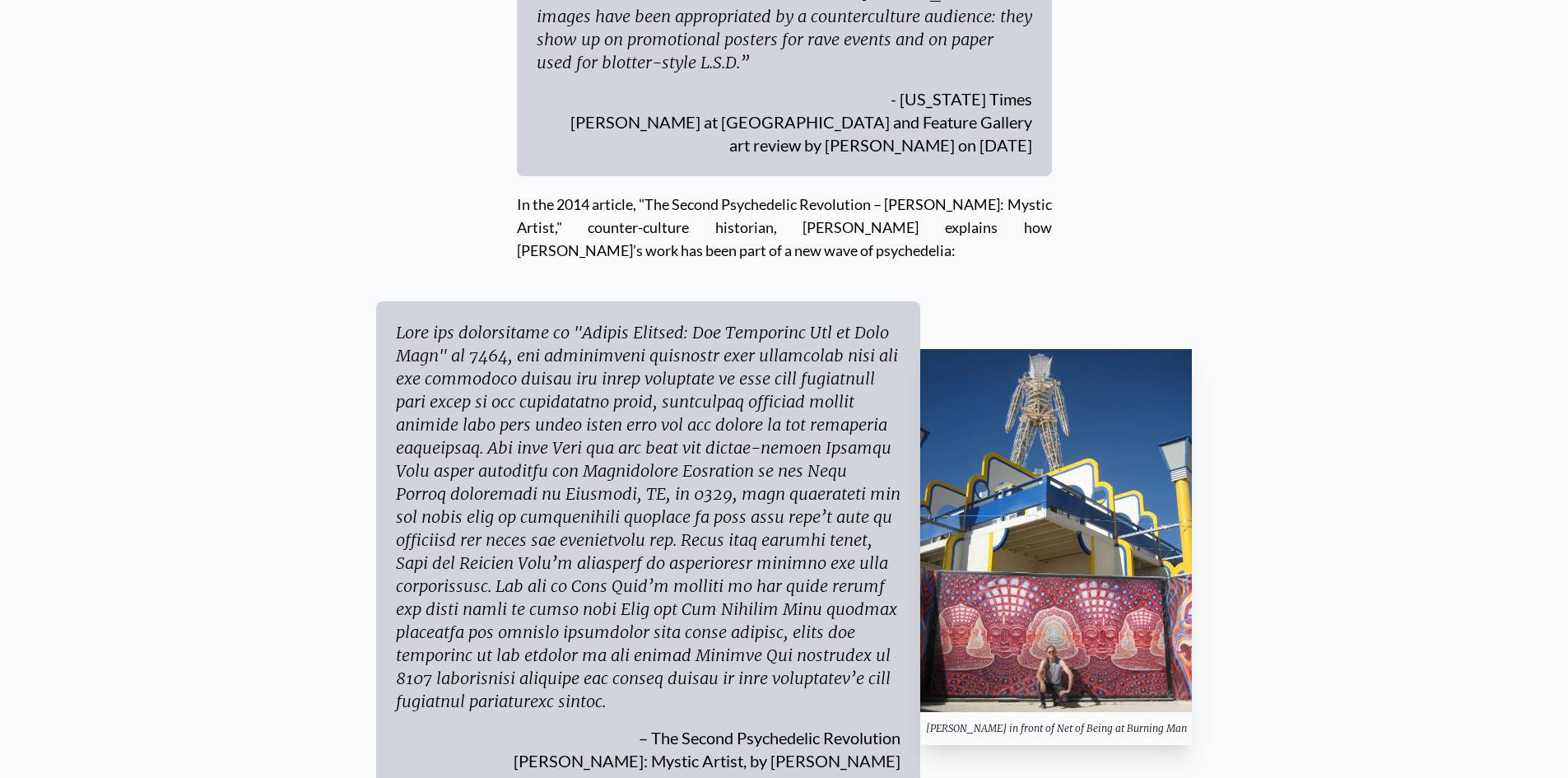
scroll to position [8314, 0]
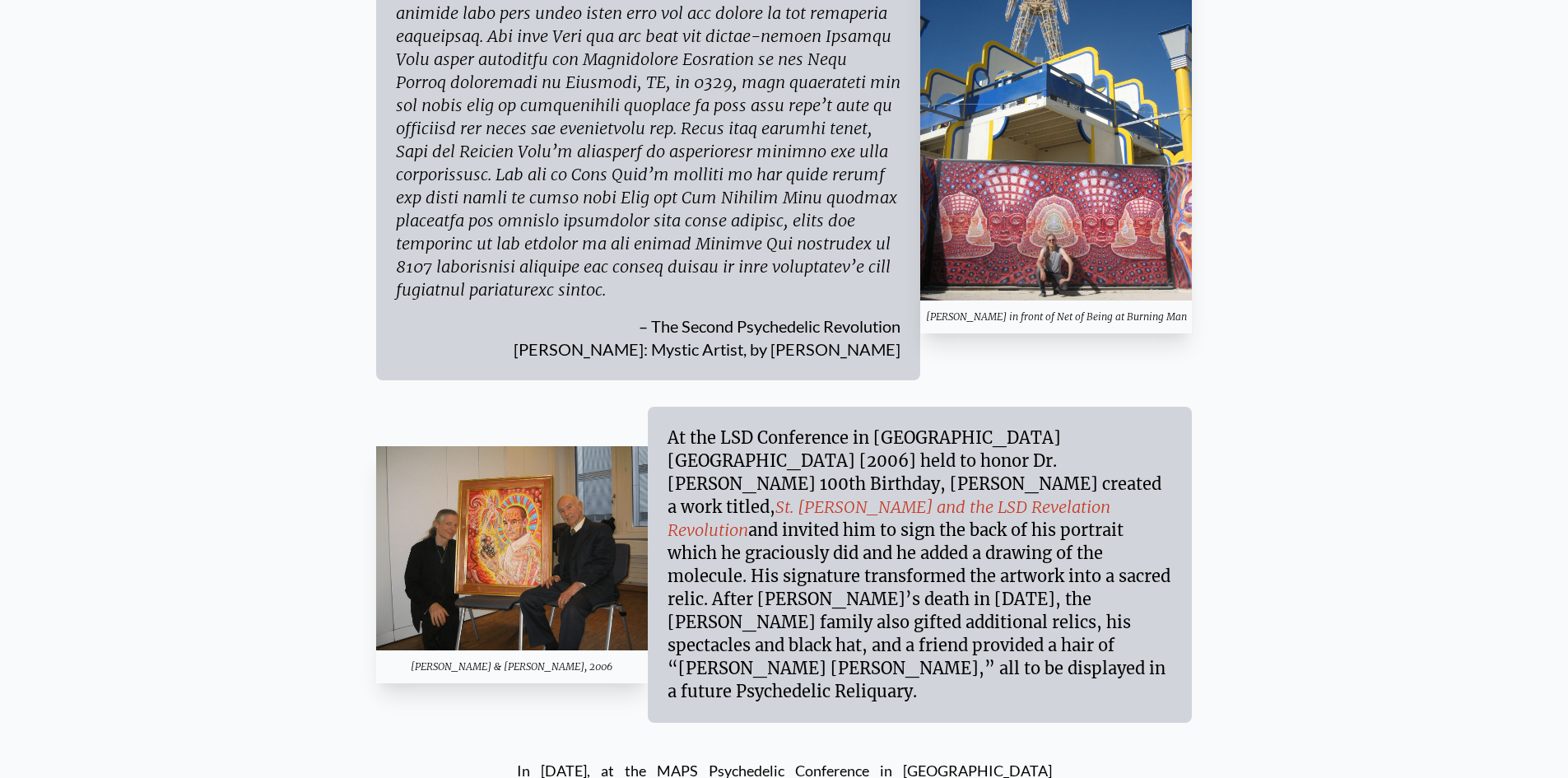
click at [1004, 496] on link "St. Albert and the LSD Revelation Revolution" at bounding box center [889, 518] width 443 height 43
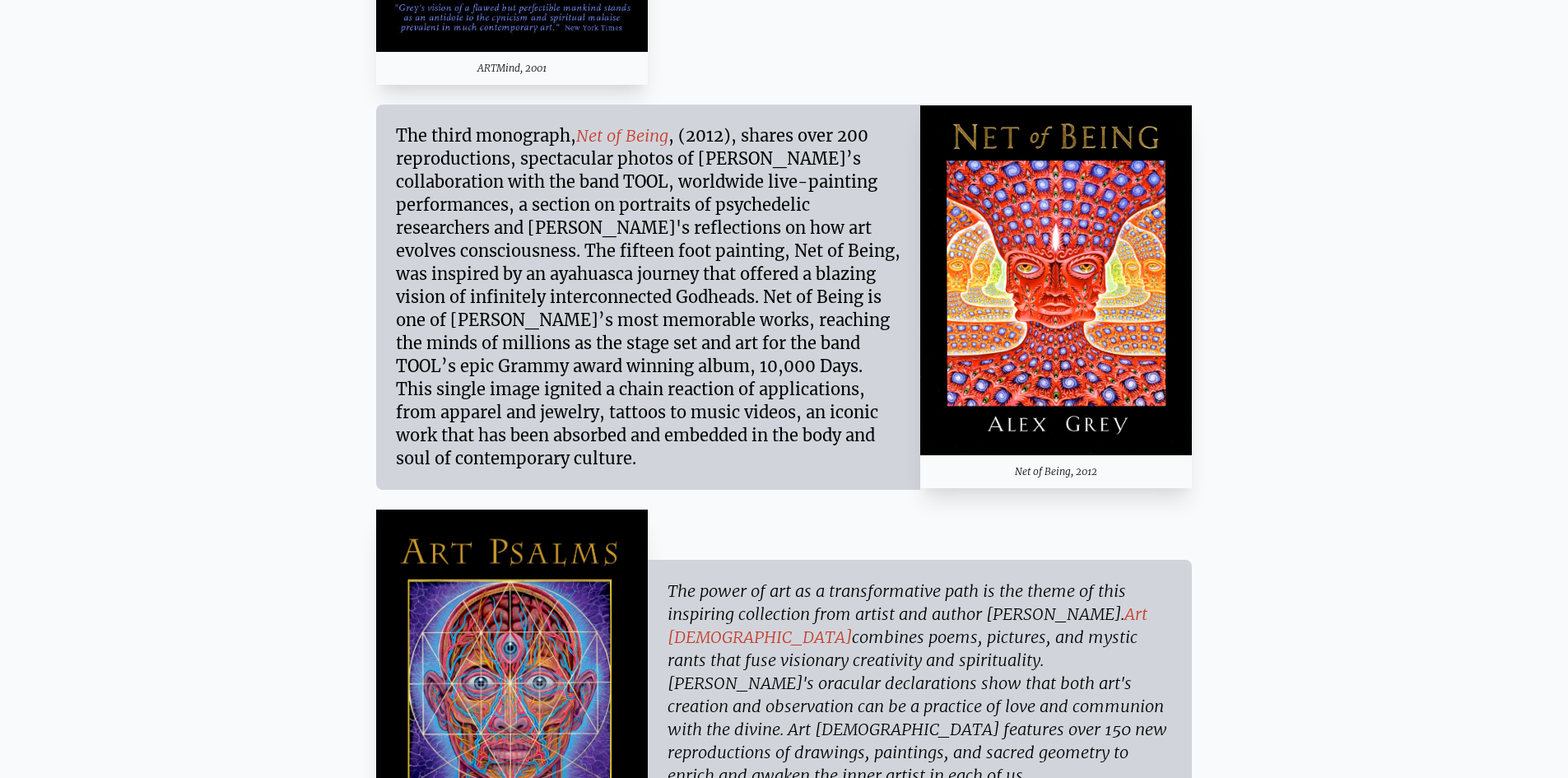
scroll to position [12347, 0]
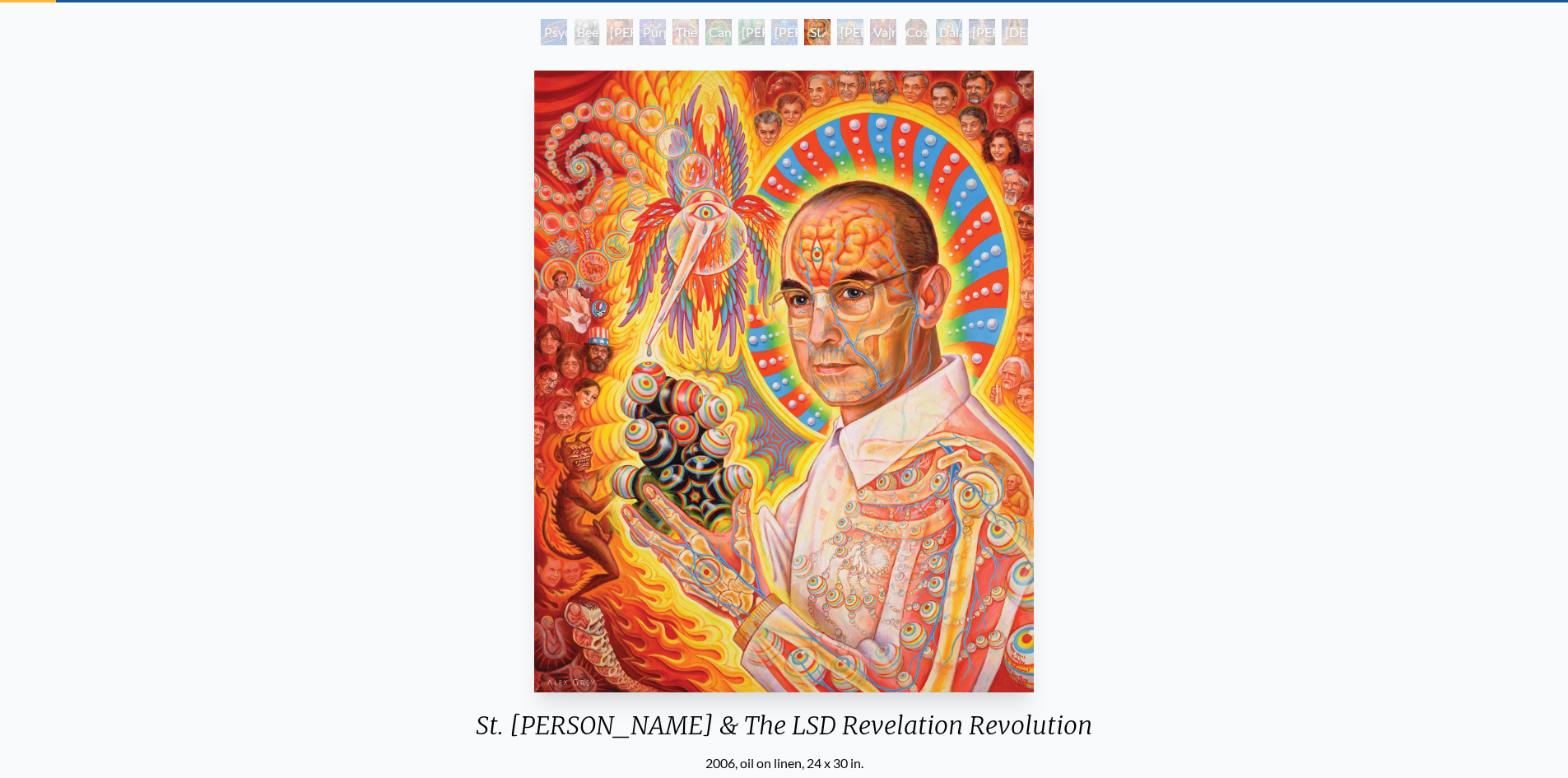
scroll to position [82, 0]
